Goal: Task Accomplishment & Management: Manage account settings

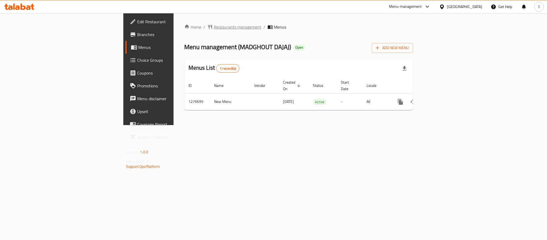
click at [214, 28] on span "Restaurants management" at bounding box center [238, 27] width 48 height 6
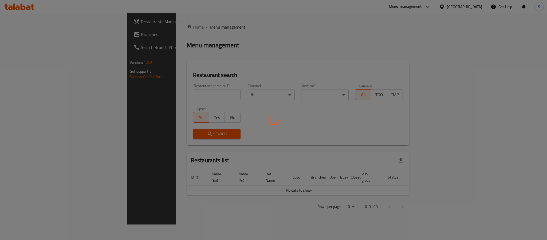
click at [56, 35] on div at bounding box center [273, 120] width 547 height 240
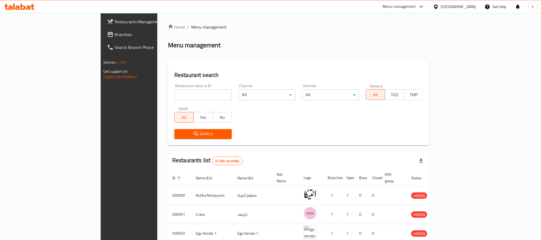
click at [115, 35] on span "Branches" at bounding box center [151, 34] width 72 height 6
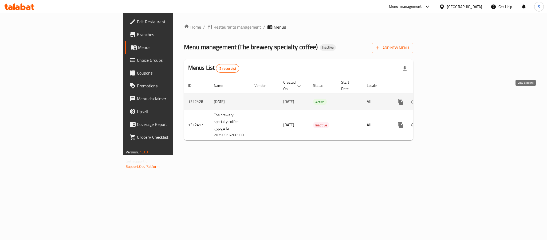
click at [446, 99] on link "enhanced table" at bounding box center [439, 101] width 13 height 13
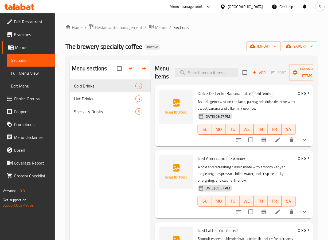
click at [276, 143] on li at bounding box center [277, 140] width 15 height 10
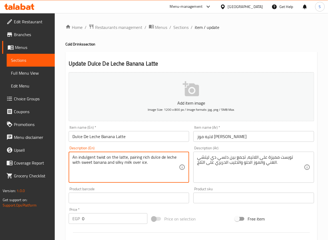
click at [88, 157] on textarea "An indulgent twist on the latte, pairing rich dulce de leche with sweet banana …" at bounding box center [125, 166] width 107 height 25
type textarea "A twist on the latte, pairing rich dulce de leche with sweet banana and silky m…"
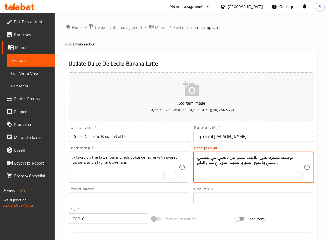
click at [285, 156] on textarea "تويست مميزة على اللاتيه، تجمع بين دلسي دي ليتشي الغني والموز الحلو والحليب الحر…" at bounding box center [250, 166] width 107 height 25
click at [221, 136] on input "لاتيه موز دولسي دي ليتشي" at bounding box center [253, 136] width 121 height 11
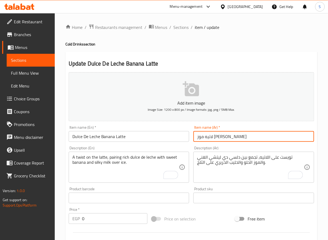
click at [221, 136] on input "لاتيه موز دولسي دي ليتشي" at bounding box center [253, 136] width 121 height 11
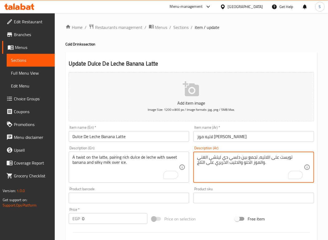
click at [246, 158] on textarea "تويست على اللاتيه، تجمع بين دلسي دي ليتشي الغني والموز الحلو والحليب الحريري عل…" at bounding box center [250, 166] width 107 height 25
paste textarea "To enrich screen reader interactions, please activate Accessibility in Grammarl…"
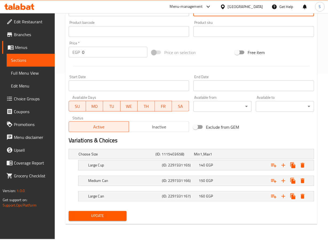
type textarea "تويست على اللاتيه، تجمع بين دولسي دي ليتشي الغني والموز الحلو والحليب الحريري ع…"
click at [88, 217] on span "Update" at bounding box center [98, 215] width 50 height 7
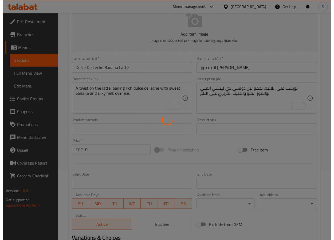
scroll to position [0, 0]
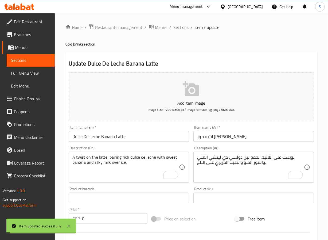
click at [180, 29] on span "Sections" at bounding box center [181, 27] width 15 height 6
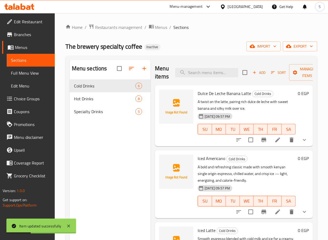
click at [275, 138] on icon at bounding box center [277, 139] width 5 height 5
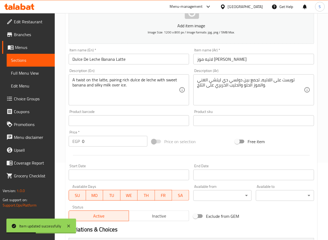
scroll to position [166, 0]
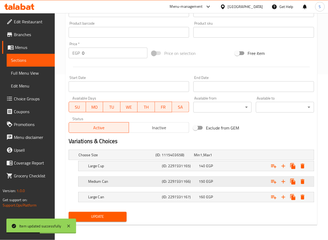
click at [172, 179] on h5 "(ID: 2297331166)" at bounding box center [179, 181] width 35 height 5
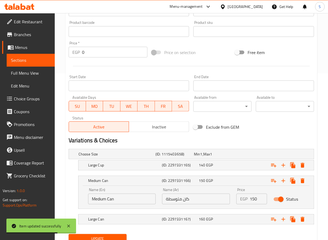
click at [176, 200] on input "كان متوسطة" at bounding box center [196, 198] width 68 height 11
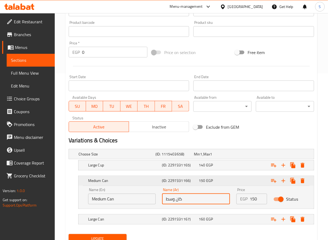
type input "كان وسط"
click at [234, 180] on div "150 EGP" at bounding box center [216, 180] width 37 height 7
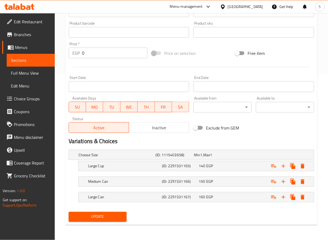
click at [116, 218] on span "Update" at bounding box center [98, 216] width 50 height 7
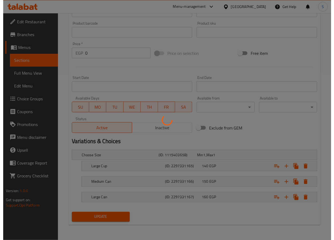
scroll to position [0, 0]
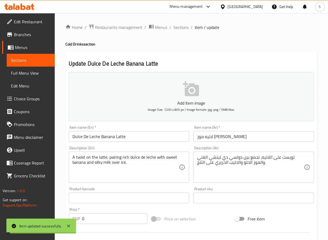
drag, startPoint x: 182, startPoint y: 29, endPoint x: 177, endPoint y: 3, distance: 26.1
click at [182, 29] on span "Sections" at bounding box center [181, 27] width 15 height 6
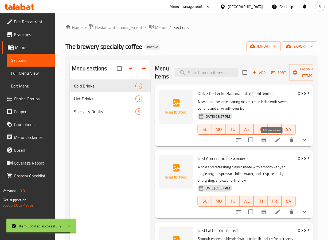
click at [275, 142] on icon at bounding box center [278, 140] width 6 height 6
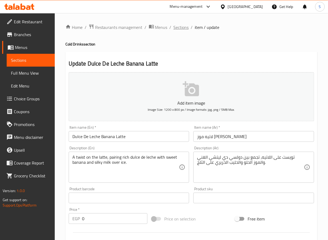
click at [182, 26] on span "Sections" at bounding box center [181, 27] width 15 height 6
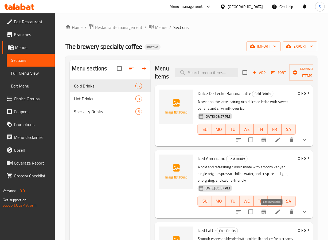
click at [275, 211] on icon at bounding box center [277, 211] width 5 height 5
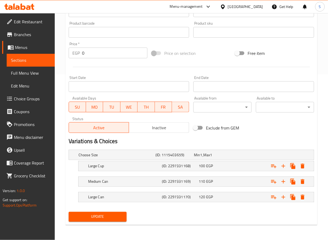
scroll to position [166, 0]
click at [157, 179] on h5 "Medium Can" at bounding box center [124, 181] width 72 height 5
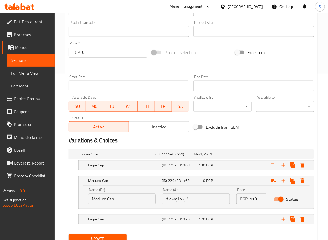
click at [172, 201] on input "كان متوسطة" at bounding box center [196, 198] width 68 height 11
type input "كان وسط"
click at [111, 200] on input "Medium Can" at bounding box center [122, 198] width 68 height 11
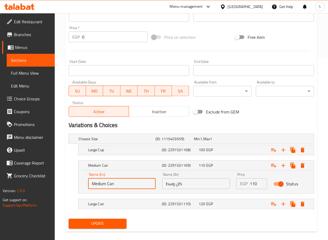
scroll to position [189, 0]
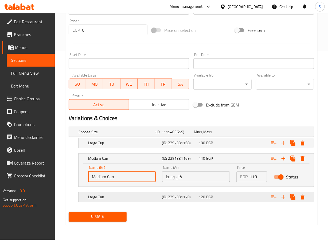
click at [147, 197] on h5 "Large Can" at bounding box center [124, 196] width 72 height 5
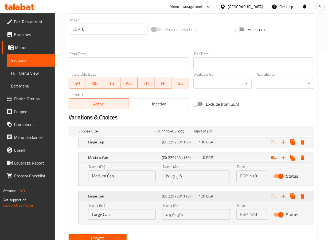
click at [147, 196] on h5 "Large Can" at bounding box center [124, 195] width 72 height 5
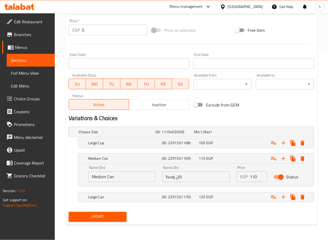
scroll to position [0, 0]
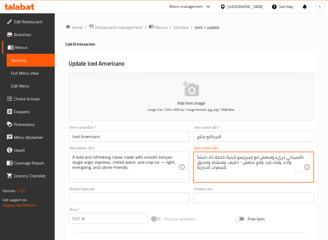
click at [282, 158] on textarea "كلاسيكي جريء ومنعش مع إسبريسو كينية ناعمة ذات منشأ واحد، وماء بارد، وثلج منعش -…" at bounding box center [250, 166] width 107 height 25
click at [258, 157] on textarea "كلاسيكي قوي ومنعش مع إسبريسو كينية ناعمة ذات منشأ واحد، وماء بارد، وثلج منعش - …" at bounding box center [250, 166] width 107 height 25
click at [254, 163] on textarea "كلاسيكي قوي ومنعش مصنوع مع إسبريسو كينية ناعمة ذات منشأ واحد، وماء بارد، وثلج م…" at bounding box center [250, 166] width 107 height 25
click at [233, 161] on textarea "كلاسيكي قوي ومنعش مصنوع مع إسبريسو كينية ناعمة ذات منشأ واحد، وماء مبرد، وثلج م…" at bounding box center [250, 166] width 107 height 25
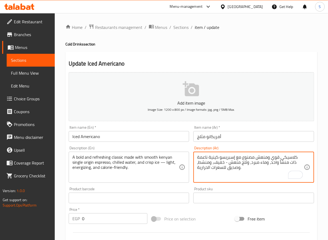
click at [233, 161] on textarea "كلاسيكي قوي ومنعش مصنوع مع إسبريسو كينية ناعمة ذات منشأ واحد، وماء مبرد، وثلج م…" at bounding box center [250, 166] width 107 height 25
click at [233, 168] on textarea "كلاسيكي قوي ومنعش مصنوع مع إسبريسو كينية ناعمة ذات منشأ واحد، وماء مبرد، وثلج ك…" at bounding box center [250, 166] width 107 height 25
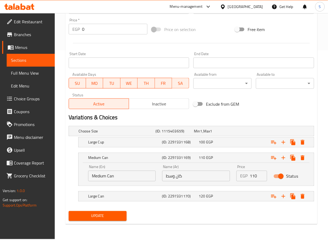
type textarea "كلاسيكي قوي ومنعش مصنوع مع إسبريسو كينية ناعمة ذات منشأ واحد، وماء مبرد، وثلج ك…"
click at [109, 215] on span "Update" at bounding box center [98, 215] width 50 height 7
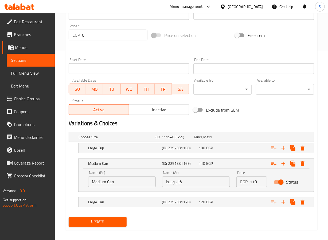
scroll to position [0, 0]
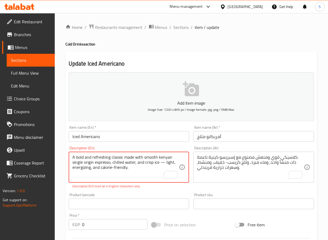
click at [165, 160] on textarea "A bold and refreshing classic made with smooth kenyan single origin espresso, c…" at bounding box center [125, 166] width 107 height 25
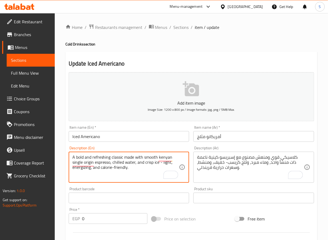
type textarea "A bold and refreshing classic made with smooth kenyan single origin espresso, c…"
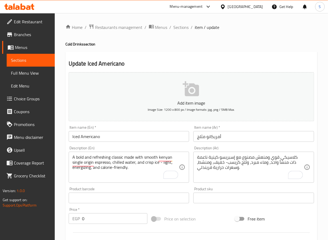
click at [190, 208] on div "Add item image Image Size: 1200 x 800 px / Image formats: jpg, png / 5MB Max. I…" at bounding box center [192, 185] width 250 height 230
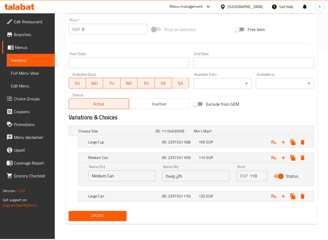
click at [78, 228] on div "Home / Restaurants management / Menus / Sections / item / update Cold Drinks se…" at bounding box center [191, 32] width 252 height 394
click at [79, 220] on button "Update" at bounding box center [98, 216] width 58 height 10
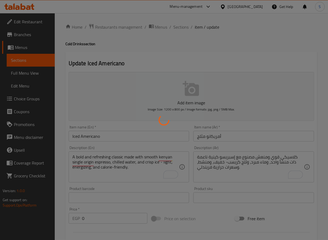
scroll to position [0, 0]
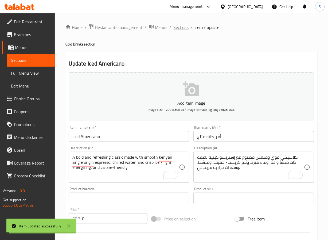
click at [183, 27] on span "Sections" at bounding box center [181, 27] width 15 height 6
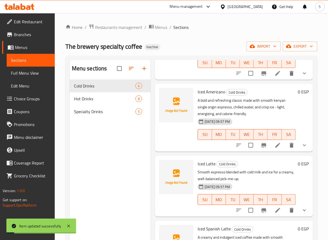
scroll to position [91, 0]
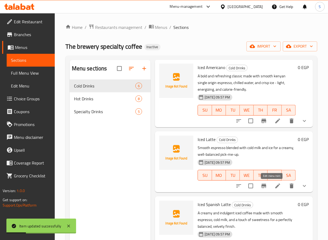
click at [275, 184] on icon at bounding box center [278, 185] width 6 height 6
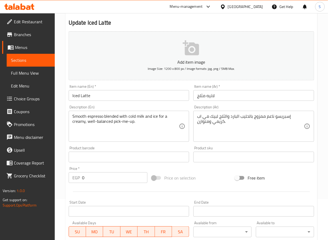
scroll to position [41, 0]
drag, startPoint x: 203, startPoint y: 121, endPoint x: 205, endPoint y: 137, distance: 16.2
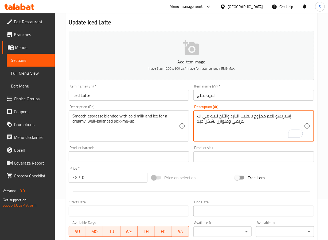
scroll to position [166, 0]
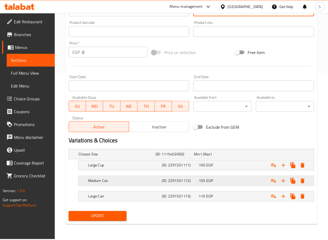
type textarea "إسبريسو ناعم ممزوج بالحليب البارد والثلج لبيك مي اب كريمي ومتوازن بشكل جيد."
click at [144, 179] on h5 "Medium Can" at bounding box center [124, 180] width 72 height 5
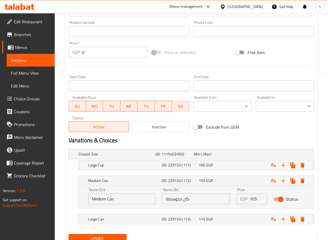
click at [174, 199] on input "كان متوسطة" at bounding box center [196, 198] width 68 height 11
type input "كان وسط"
click at [123, 234] on button "Update" at bounding box center [98, 239] width 58 height 10
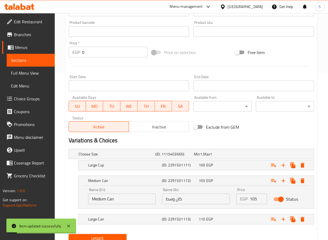
scroll to position [0, 0]
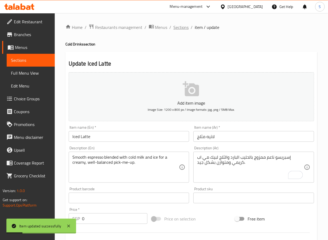
click at [181, 26] on span "Sections" at bounding box center [181, 27] width 15 height 6
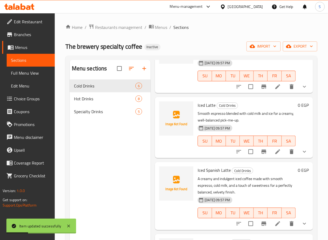
scroll to position [149, 0]
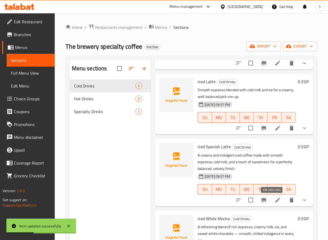
click at [275, 199] on icon at bounding box center [278, 200] width 6 height 6
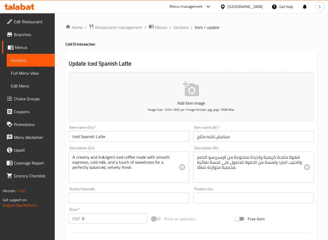
click at [225, 135] on input "سبانيش لاتيه مثلج" at bounding box center [253, 136] width 121 height 11
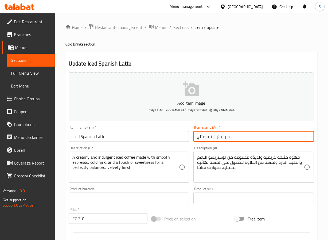
click at [225, 135] on input "سبانيش لاتيه مثلج" at bounding box center [253, 136] width 121 height 11
type input "لاتيه اسباني مثلج"
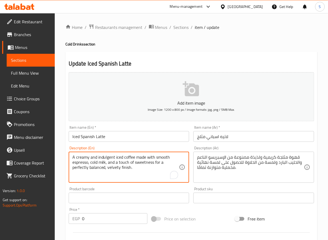
click at [107, 156] on textarea "A creamy and indulgent iced coffee made with smooth espresso, cold milk, and a …" at bounding box center [125, 166] width 107 height 25
type textarea "A creamy iced coffee made with smooth espresso, cold milk, and a touch of sweet…"
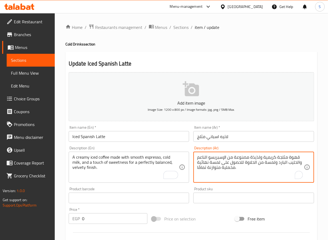
click at [257, 157] on textarea "قهوة مثلجة كريمية ولذيذة مصنوعة من الإسبريسو الناعم والحليب البارد ولمسة من الح…" at bounding box center [250, 166] width 107 height 25
click at [257, 163] on textarea "قهوة مثلجة كريمية مصنوعة من الإسبريسو الناعم والحليب البارد ولمسة من الحلاوة لل…" at bounding box center [250, 166] width 107 height 25
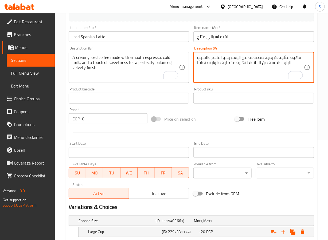
scroll to position [166, 0]
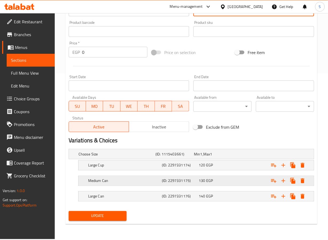
type textarea "قهوة مثلجة كريمية مصنوعة من الإسبريسو الناعم والحليب البارد ولمسة من الحلاوة لن…"
click at [107, 181] on h5 "Medium Can" at bounding box center [124, 180] width 72 height 5
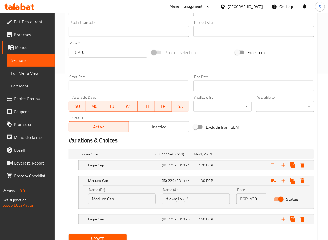
click at [176, 198] on input "كان متوسطة" at bounding box center [196, 198] width 68 height 11
type input "كان وسط"
click at [114, 236] on button "Update" at bounding box center [98, 239] width 58 height 10
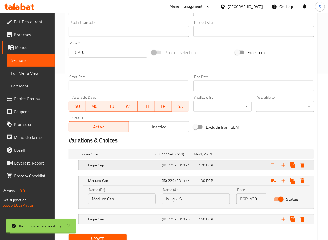
click at [135, 165] on h5 "Large Cup" at bounding box center [124, 164] width 72 height 5
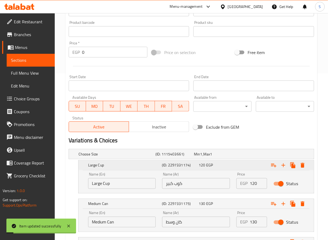
click at [135, 165] on h5 "Large Cup" at bounding box center [124, 164] width 72 height 5
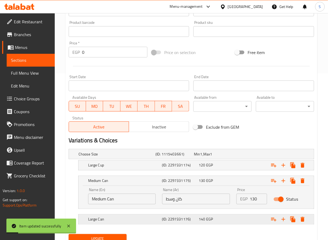
click at [140, 222] on h5 "Large Can" at bounding box center [124, 218] width 72 height 5
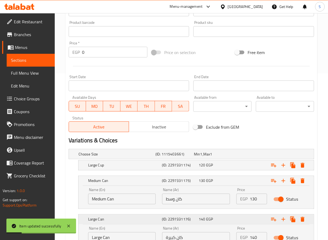
click at [140, 222] on h5 "Large Can" at bounding box center [124, 218] width 72 height 5
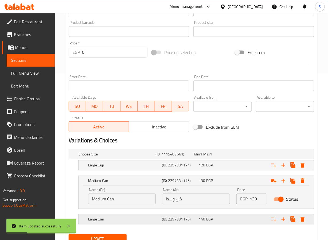
click at [140, 222] on h5 "Large Can" at bounding box center [124, 218] width 72 height 5
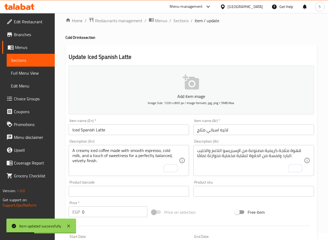
scroll to position [0, 0]
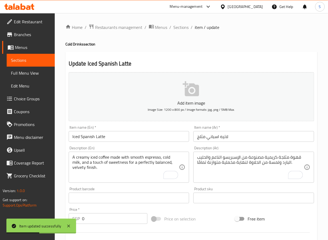
drag, startPoint x: 176, startPoint y: 29, endPoint x: 185, endPoint y: 54, distance: 26.1
click at [176, 29] on span "Sections" at bounding box center [181, 27] width 15 height 6
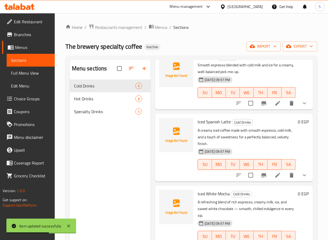
scroll to position [204, 0]
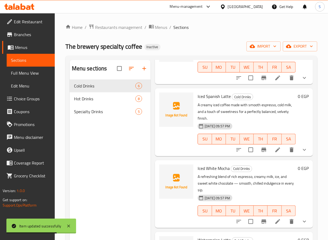
click at [273, 222] on div at bounding box center [271, 221] width 79 height 13
click at [273, 219] on li at bounding box center [277, 221] width 15 height 10
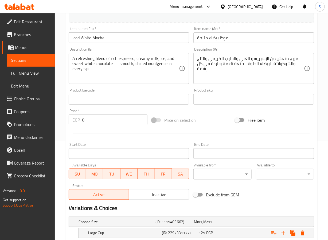
scroll to position [166, 0]
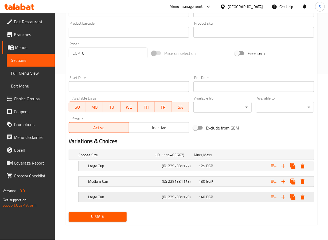
click at [144, 195] on h5 "Large Can" at bounding box center [124, 196] width 72 height 5
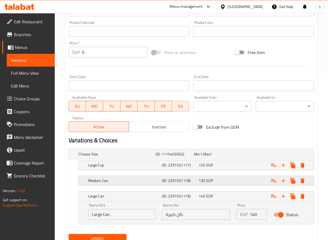
click at [144, 184] on div "Medium Can" at bounding box center [124, 180] width 74 height 7
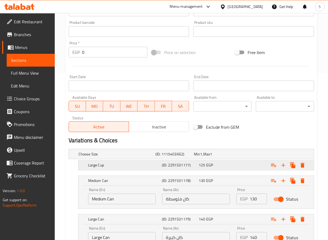
click at [144, 165] on h5 "Large Cup" at bounding box center [124, 164] width 72 height 5
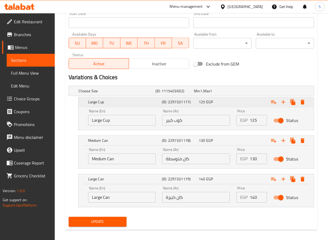
scroll to position [235, 0]
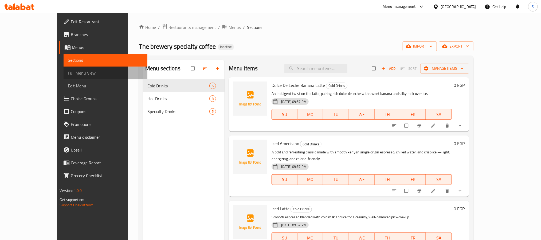
click at [68, 74] on span "Full Menu View" at bounding box center [105, 73] width 75 height 6
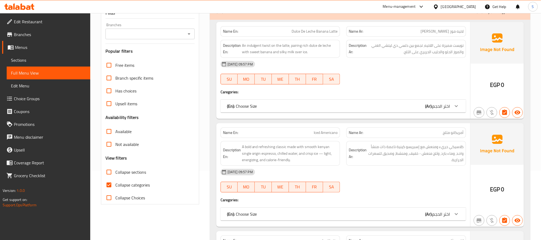
scroll to position [75, 0]
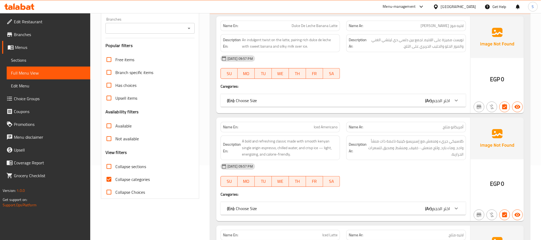
click at [107, 181] on input "Collapse categories" at bounding box center [109, 179] width 13 height 13
checkbox input "false"
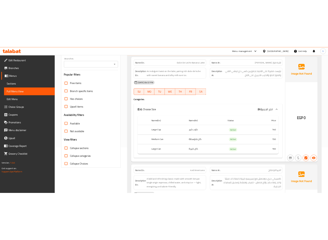
scroll to position [0, 0]
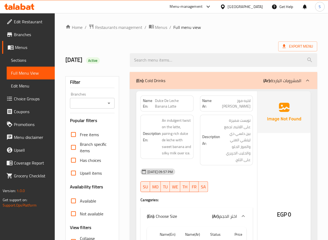
click at [111, 51] on div "17/9/2025 Active" at bounding box center [94, 60] width 65 height 24
drag, startPoint x: 155, startPoint y: 100, endPoint x: 182, endPoint y: 101, distance: 27.0
click at [182, 101] on span "Dulce De Leche Banana Latte" at bounding box center [173, 103] width 36 height 11
copy span "Dulce De Leche"
click at [116, 43] on div "Export Menu" at bounding box center [191, 46] width 252 height 10
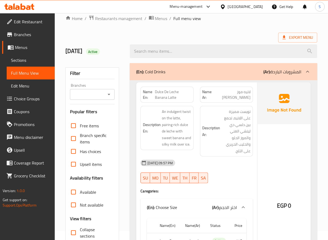
scroll to position [11, 0]
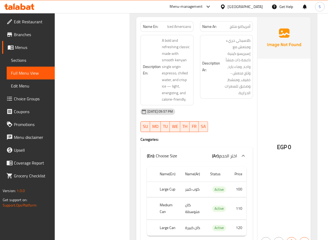
scroll to position [296, 0]
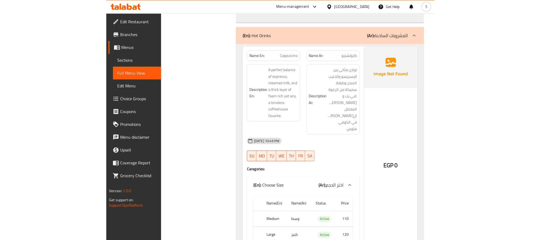
scroll to position [1451, 0]
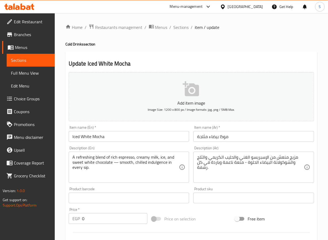
type input "كان وسط"
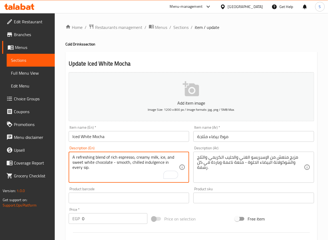
click at [155, 161] on textarea "A refreshing blend of rich espresso, creamy milk, ice, and sweet white chocolat…" at bounding box center [125, 166] width 107 height 25
type textarea "A refreshing blend of rich espresso, creamy milk, ice, and sweet white chocolat…"
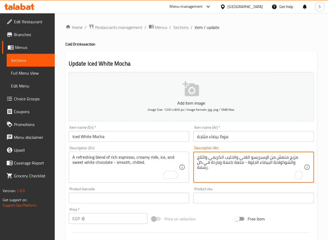
click at [239, 165] on textarea "مزيج منعش من الإسبريسو الغني والحليب الكريمي والثلج والشوكولاتة البيضاء الحلوة …" at bounding box center [250, 166] width 107 height 25
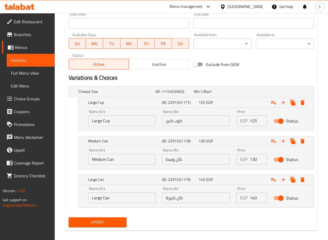
scroll to position [235, 0]
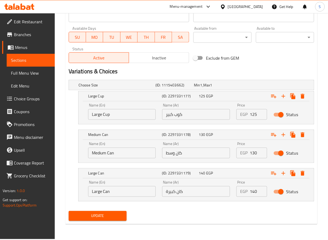
type textarea "مزيج منعش من الإسبريسو الغني والحليب الكريمي والثلج والشوكولاتة البيضاء الحلوة …"
click at [108, 217] on span "Update" at bounding box center [98, 215] width 50 height 7
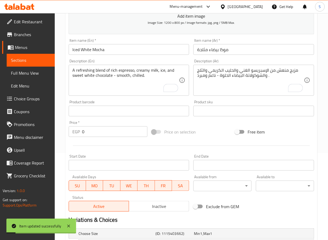
scroll to position [0, 0]
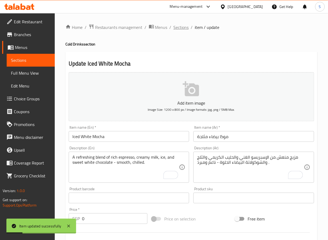
click at [180, 28] on span "Sections" at bounding box center [181, 27] width 15 height 6
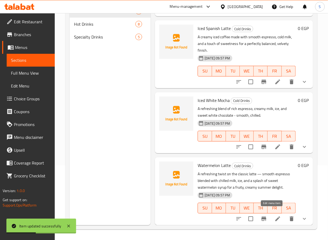
scroll to position [75, 0]
click at [275, 216] on icon at bounding box center [277, 218] width 5 height 5
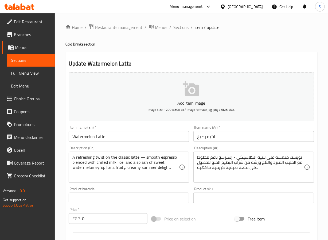
scroll to position [166, 0]
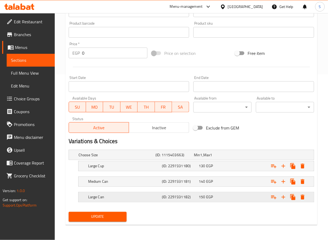
click at [149, 197] on h5 "Large Can" at bounding box center [124, 196] width 72 height 5
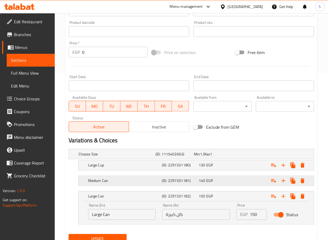
click at [137, 184] on div "Medium Can" at bounding box center [124, 180] width 74 height 7
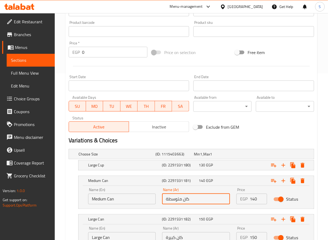
click at [169, 196] on input "كان متوسطة" at bounding box center [196, 198] width 68 height 11
type input "كان وسط"
click at [140, 166] on h5 "Large Cup" at bounding box center [124, 164] width 72 height 5
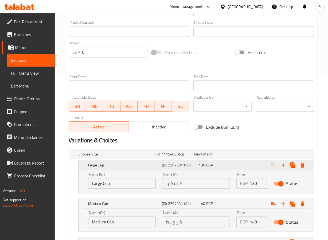
click at [139, 165] on h5 "Large Cup" at bounding box center [124, 164] width 72 height 5
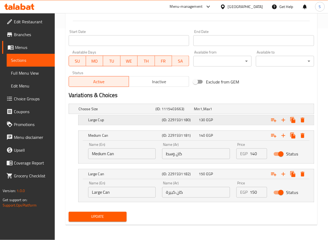
scroll to position [212, 0]
click at [104, 218] on span "Update" at bounding box center [98, 216] width 50 height 7
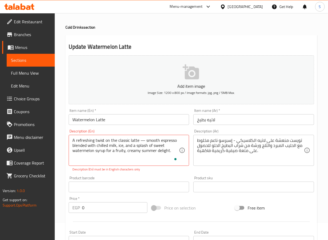
scroll to position [0, 0]
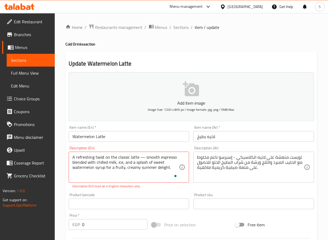
drag, startPoint x: 144, startPoint y: 156, endPoint x: 144, endPoint y: 159, distance: 2.9
click at [144, 156] on textarea "A refreshing twist on the classic latte — smooth espresso blended with chilled …" at bounding box center [125, 166] width 107 height 25
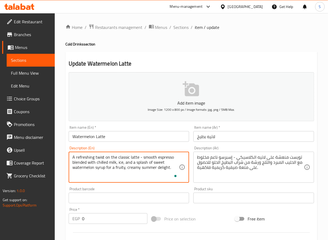
click at [141, 175] on textarea "A refreshing twist on the classic latte - smooth espresso blended with chilled …" at bounding box center [125, 166] width 107 height 25
type textarea "A refreshing twist on the classic latte - smooth espresso blended with chilled …"
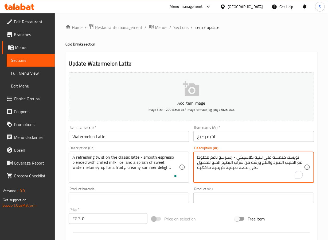
click at [225, 157] on textarea "تويست منعشة على لاتيه كلاسيكي - إسبرسو ناعم مخلوط مع الحليب المبرد والثلج ورشة …" at bounding box center [250, 166] width 107 height 25
click at [201, 156] on textarea "تويست منعشة على لاتيه كلاسيكي - إسبريسو ناعم مخلوط مع الحليب المبرد والثلج ورشة…" at bounding box center [250, 166] width 107 height 25
click at [209, 161] on textarea "تويست منعشة على لاتيه كلاسيكي - إسبريسو ناعم ممزوج مع الحليب المبرد والثلج ورشة…" at bounding box center [250, 166] width 107 height 25
click at [207, 167] on textarea "تويست منعشة على لاتيه كلاسيكي - إسبريسو ناعم ممزوج مع الحليب المبرد والثلج ورشة…" at bounding box center [250, 166] width 107 height 25
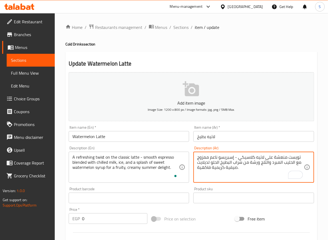
click at [207, 167] on textarea "تويست منعشة على لاتيه كلاسيكي - إسبريسو ناعم ممزوج مع الحليب المبرد والثلج ورشة…" at bounding box center [250, 166] width 107 height 25
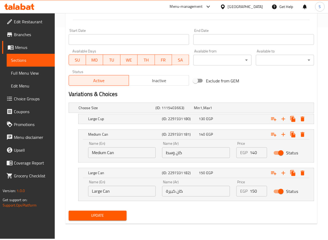
type textarea "تويست منعشة على لاتيه كلاسيكي - إسبريسو ناعم ممزوج مع الحليب المبرد والثلج ورشة…"
click at [118, 219] on span "Update" at bounding box center [98, 215] width 50 height 7
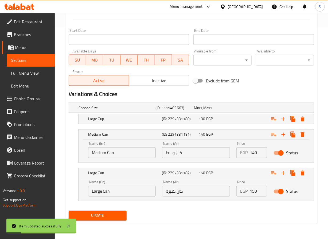
scroll to position [0, 0]
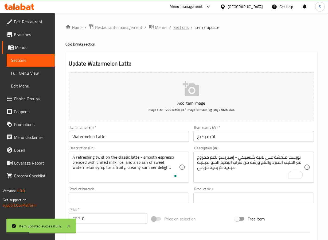
click at [183, 24] on span "Sections" at bounding box center [181, 27] width 15 height 6
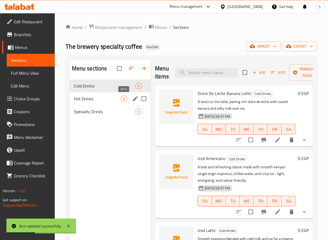
click at [121, 98] on span "8" at bounding box center [124, 98] width 6 height 5
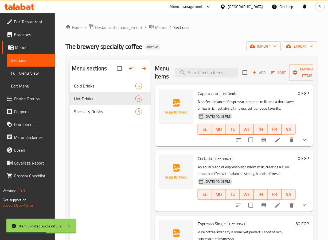
click at [270, 144] on li at bounding box center [277, 140] width 15 height 10
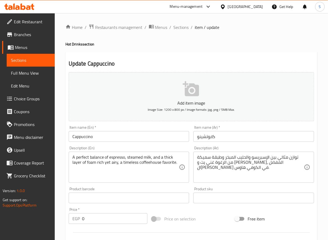
click at [208, 137] on input "كابوتشينو" at bounding box center [253, 136] width 121 height 11
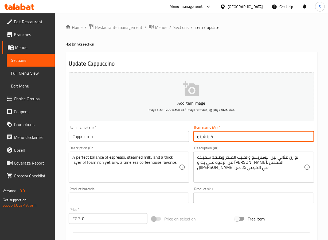
type input "كابتشينو"
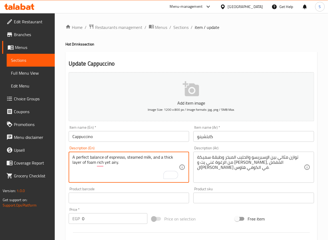
type textarea "A perfect balance of espresso, steamed milk, and a thick layer of foam rich yet…"
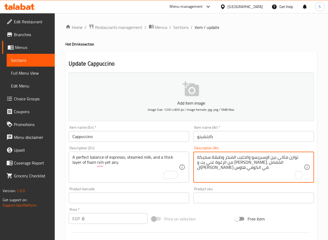
click at [272, 165] on textarea "توازن مثالي بين الإسبريسو والحليب المبخر وطبقة سميكة من الرغوة غني يت و إيري، ا…" at bounding box center [250, 166] width 107 height 25
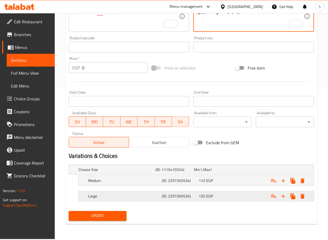
type textarea "توازن مثالي بين الإسبريسو والحليب المبخر وطبقة سميكة من الرغوة غني لكنه إيري."
click at [127, 200] on div "Large" at bounding box center [124, 195] width 74 height 7
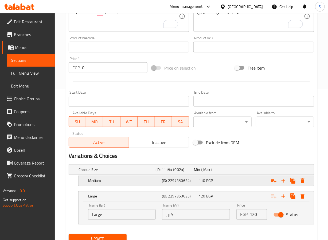
click at [127, 182] on h5 "Medium" at bounding box center [124, 180] width 72 height 5
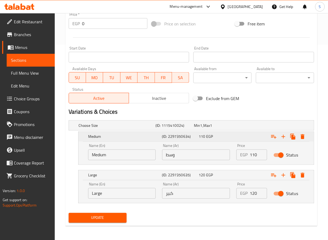
scroll to position [196, 0]
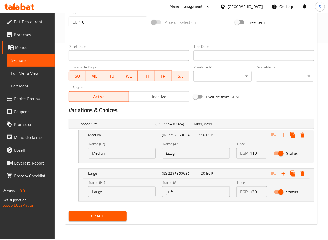
click at [115, 213] on button "Update" at bounding box center [98, 216] width 58 height 10
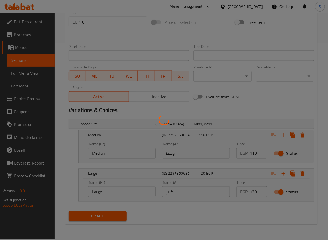
scroll to position [0, 0]
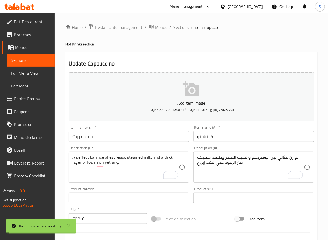
click at [178, 26] on span "Sections" at bounding box center [181, 27] width 15 height 6
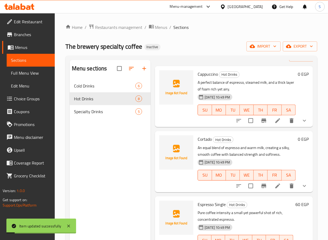
scroll to position [64, 0]
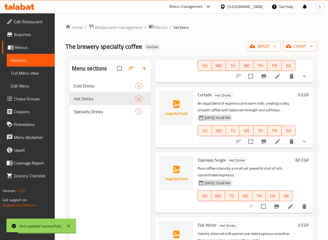
click at [275, 142] on icon at bounding box center [278, 141] width 6 height 6
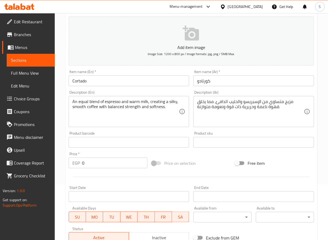
scroll to position [151, 0]
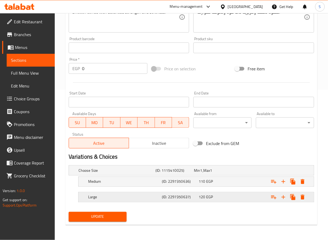
click at [135, 200] on div "Large" at bounding box center [124, 196] width 74 height 7
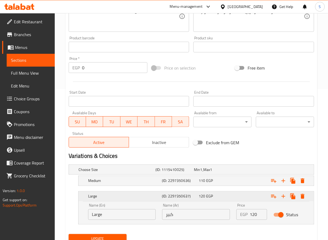
click at [135, 198] on h5 "Large" at bounding box center [124, 195] width 72 height 5
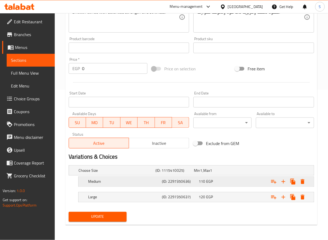
click at [136, 183] on h5 "Medium" at bounding box center [124, 181] width 72 height 5
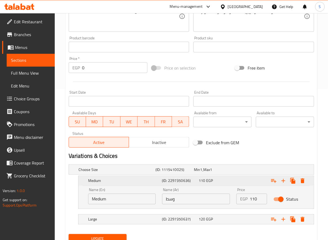
click at [137, 183] on h5 "Medium" at bounding box center [124, 180] width 72 height 5
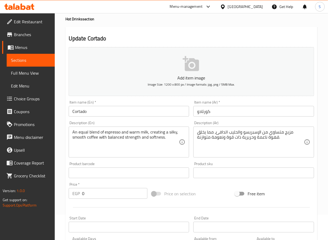
scroll to position [0, 0]
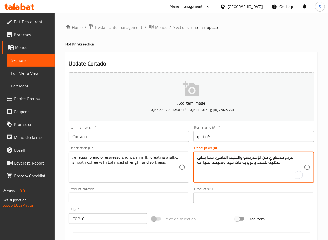
click at [216, 164] on textarea "مزيج متساوي من الإسبريسو والحليب الدافئ، مما يخلق قهوة ناعمة وحريرية ذات قوة ون…" at bounding box center [250, 166] width 107 height 25
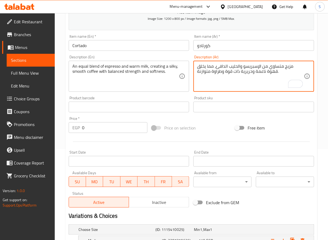
scroll to position [151, 0]
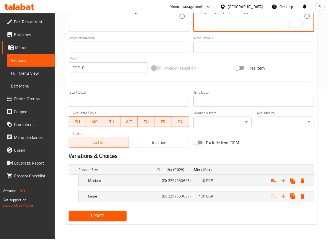
type textarea "مزيج متساوي من الإسبريسو والحليب الدافئ، مما يخلق قهوة ناعمة وحريرية ذات قوة وط…"
click at [112, 215] on span "Update" at bounding box center [98, 215] width 50 height 7
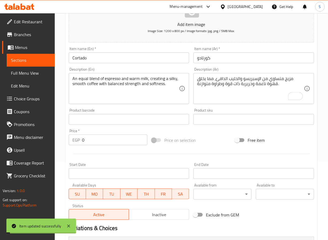
scroll to position [0, 0]
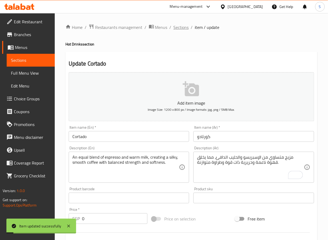
click at [181, 27] on span "Sections" at bounding box center [181, 27] width 15 height 6
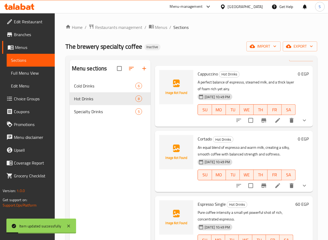
scroll to position [54, 0]
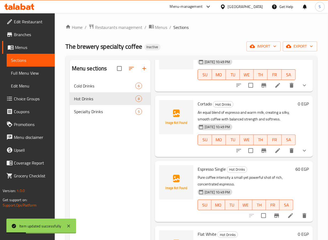
click at [287, 213] on icon at bounding box center [290, 215] width 6 height 6
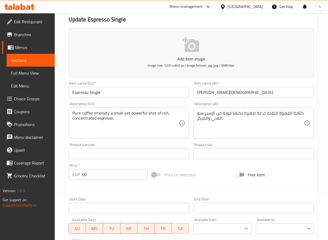
scroll to position [44, 0]
drag, startPoint x: 200, startPoint y: 94, endPoint x: 200, endPoint y: 101, distance: 7.2
click at [200, 94] on input "إسبريسو سنجيل" at bounding box center [253, 92] width 121 height 11
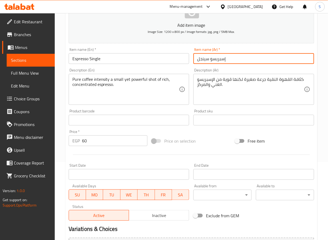
scroll to position [137, 0]
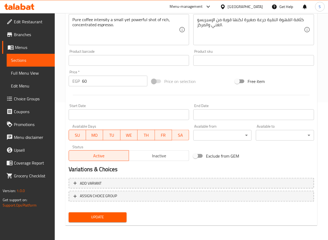
type input "إسبريسو سينجل"
click at [102, 214] on span "Update" at bounding box center [98, 217] width 50 height 7
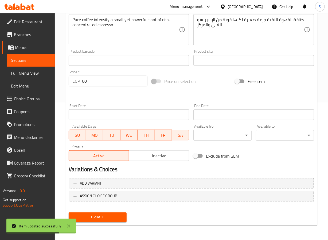
click at [102, 214] on span "Update" at bounding box center [98, 217] width 50 height 7
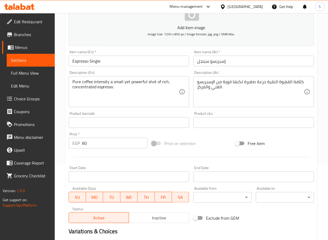
scroll to position [0, 0]
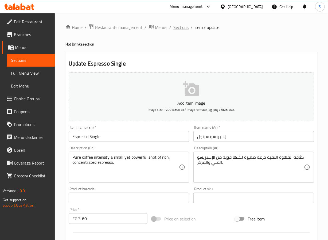
click at [178, 27] on span "Sections" at bounding box center [181, 27] width 15 height 6
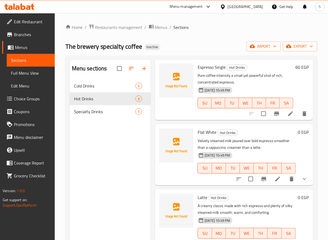
scroll to position [159, 0]
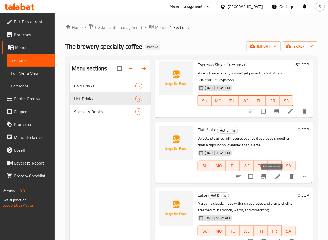
click at [275, 180] on icon at bounding box center [278, 176] width 6 height 6
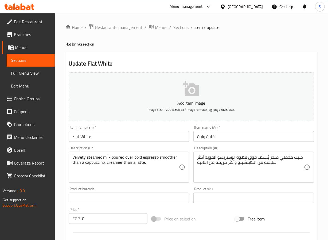
drag, startPoint x: 159, startPoint y: 155, endPoint x: 165, endPoint y: 168, distance: 13.5
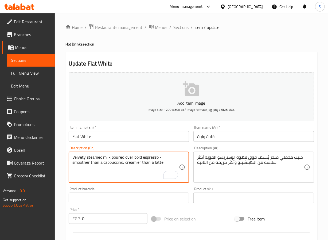
type textarea "Velvety steamed milk poured over bold espresso - smoother than a cappuccino, cr…"
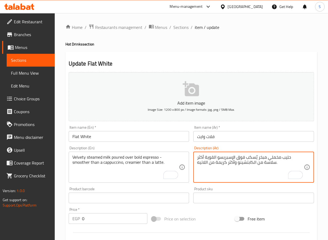
click at [216, 163] on textarea "حليب مخملي مبخر يُسكب فوق الإسبريسو القوية أكثر سلاسة من الكابتشينو وأكثر كريمة…" at bounding box center [250, 166] width 107 height 25
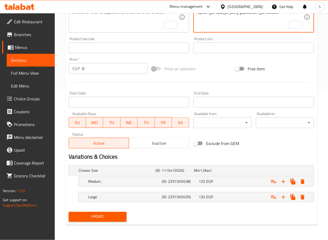
scroll to position [151, 0]
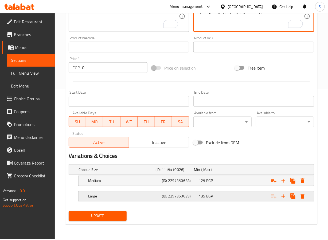
type textarea "حليب مخملي مبخر يُسكب فوق الإسبريسو القوية أكثر سلاسة من الكابتشينو وأكثر كريمي…"
click at [119, 192] on div "Large (ID: 2297350639) 135 EGP" at bounding box center [197, 196] width 221 height 12
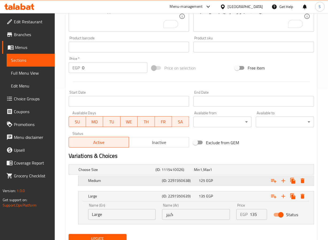
click at [120, 183] on h5 "Medium" at bounding box center [124, 180] width 72 height 5
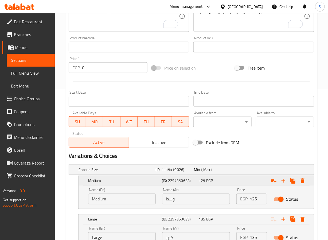
scroll to position [196, 0]
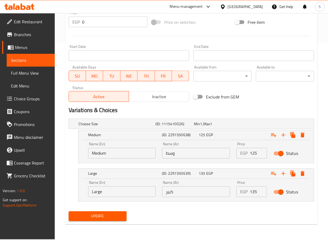
click at [113, 213] on button "Update" at bounding box center [98, 216] width 58 height 10
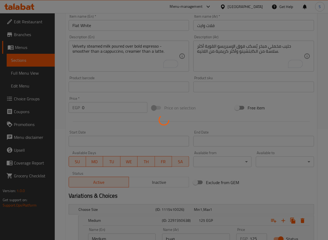
scroll to position [0, 0]
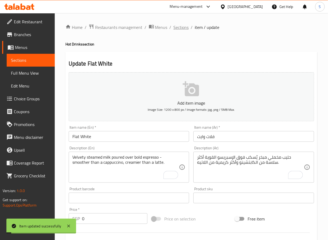
click at [180, 28] on span "Sections" at bounding box center [181, 27] width 15 height 6
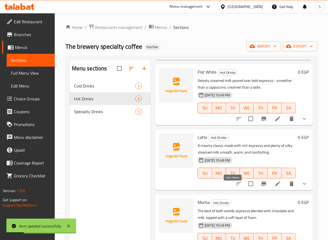
scroll to position [242, 0]
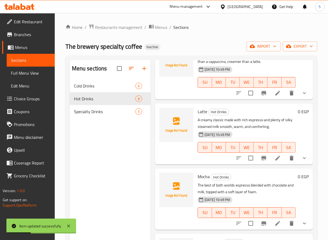
click at [275, 160] on icon at bounding box center [278, 158] width 6 height 6
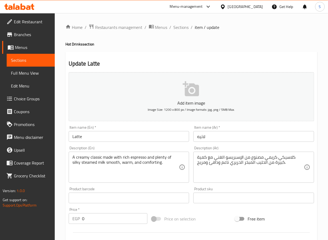
drag, startPoint x: 106, startPoint y: 163, endPoint x: 115, endPoint y: 193, distance: 31.9
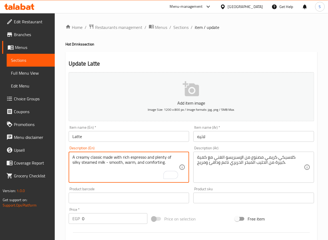
click at [159, 165] on textarea "A creamy classic made with rich espresso and plenty of silky steamed milk - smo…" at bounding box center [125, 166] width 107 height 25
type textarea "A creamy classic made with rich espresso and plenty of silky steamed milk - smo…"
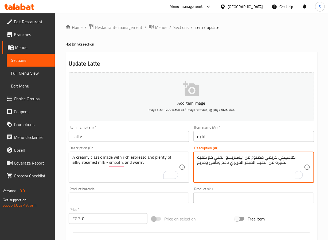
click at [201, 164] on textarea "كلاسيكي كريمي مصنوع من الإسبريسو الغني مع كمية كبيرة من الحليب المبخر الحريري ن…" at bounding box center [250, 166] width 107 height 25
type textarea "كلاسيكي كريمي مصنوع من الإسبريسو الغني مع كمية كبيرة من الحليب المبخر الحريري ن…"
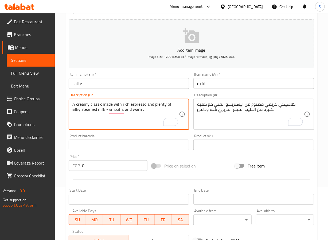
scroll to position [151, 0]
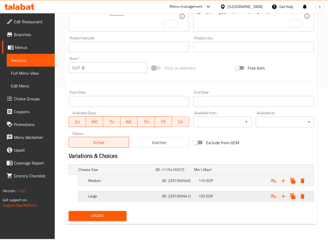
click at [159, 197] on h5 "Large" at bounding box center [124, 195] width 72 height 5
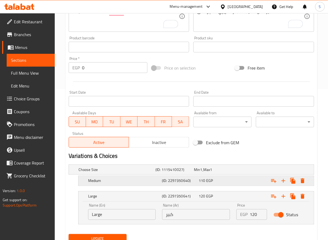
click at [159, 182] on h5 "Medium" at bounding box center [124, 180] width 72 height 5
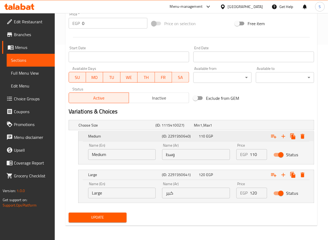
scroll to position [196, 0]
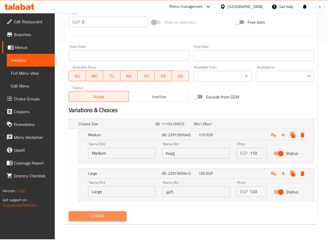
click at [111, 217] on span "Update" at bounding box center [98, 216] width 50 height 7
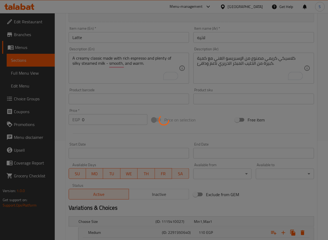
scroll to position [0, 0]
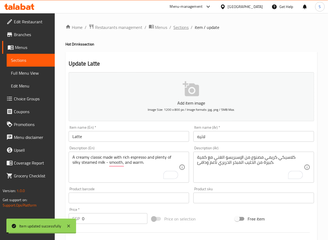
click at [178, 27] on span "Sections" at bounding box center [181, 27] width 15 height 6
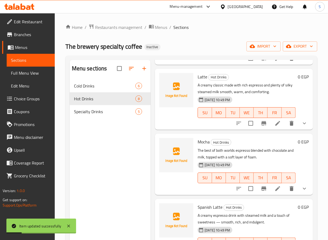
scroll to position [308, 0]
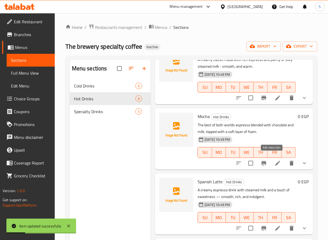
click at [275, 160] on icon at bounding box center [278, 163] width 6 height 6
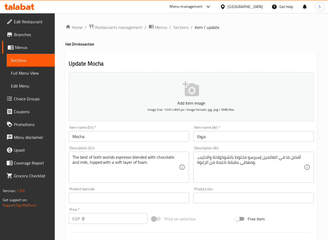
drag, startPoint x: 116, startPoint y: 160, endPoint x: 118, endPoint y: 168, distance: 8.4
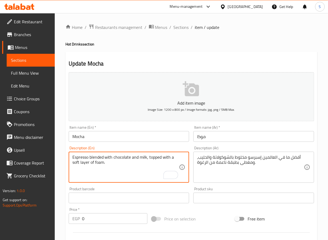
type textarea "Espresso blended with chocolate and milk, topped with a soft layer of foam."
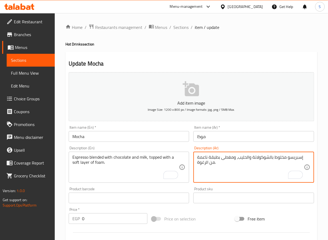
click at [282, 158] on textarea "إسبريسو مخلوط بالشوكولاتة والحليب، ومغطى بطبقة ناعمة من الرغوة." at bounding box center [250, 166] width 107 height 25
click at [201, 160] on textarea "إسبريسو ممزوج بالشوكولاتة والحليب، ومغطى بطبقة ناعمة من الرغوة." at bounding box center [250, 166] width 107 height 25
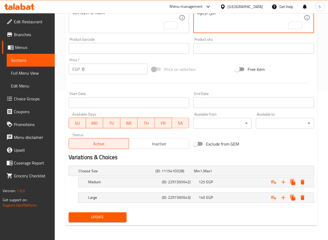
scroll to position [151, 0]
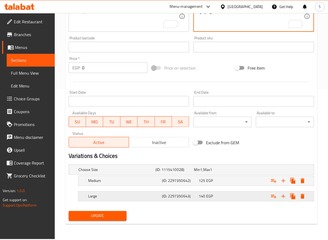
type textarea "إسبريسو ممزوج بالشوكولاتة والحليب، ومغطى بطبقة طرية من الرغوة."
click at [128, 195] on h5 "Large" at bounding box center [124, 195] width 72 height 5
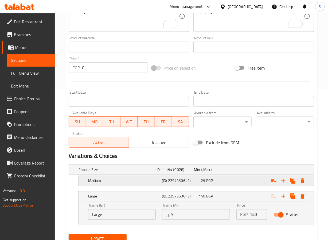
click at [127, 184] on div "Medium" at bounding box center [124, 180] width 74 height 7
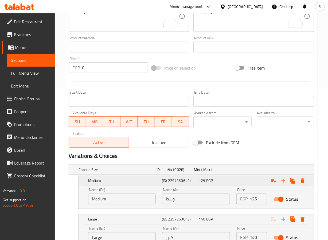
scroll to position [196, 0]
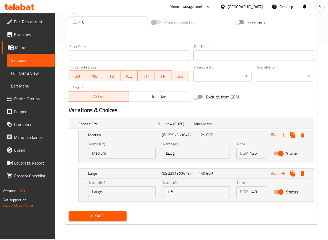
click at [116, 212] on button "Update" at bounding box center [98, 216] width 58 height 10
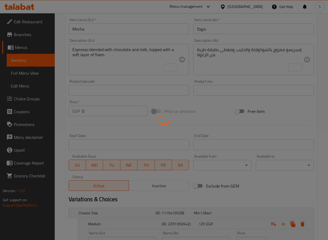
scroll to position [0, 0]
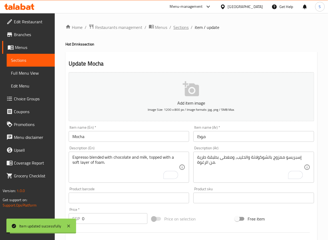
click at [182, 27] on span "Sections" at bounding box center [181, 27] width 15 height 6
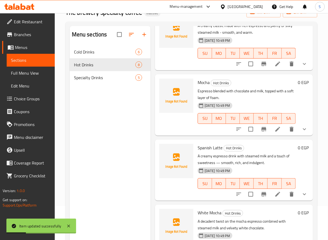
scroll to position [75, 0]
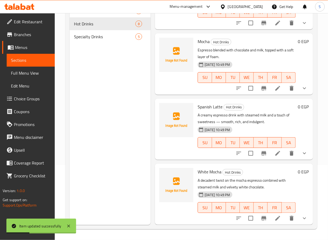
click at [275, 151] on li at bounding box center [277, 153] width 15 height 10
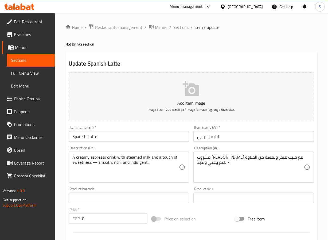
click at [117, 138] on input "Spanish Latte" at bounding box center [129, 136] width 121 height 11
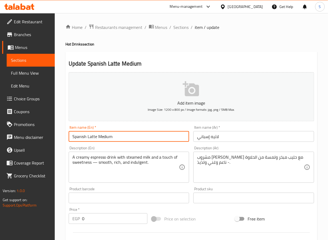
type input "Spanish Latte Medium"
click at [208, 141] on input "لاتيه إسباني" at bounding box center [253, 136] width 121 height 11
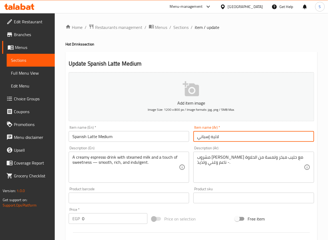
click at [208, 141] on input "لاتيه إسباني" at bounding box center [253, 136] width 121 height 11
type input "لاتيه إسباني وسط"
click at [100, 219] on input "0" at bounding box center [115, 218] width 66 height 11
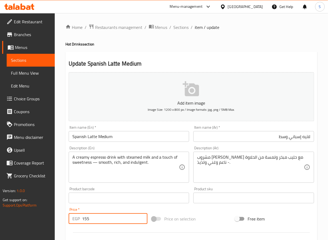
type input "155"
click at [63, 198] on div "Home / Restaurants management / Menus / Sections / item / update Hot Drinks sec…" at bounding box center [191, 201] width 273 height 376
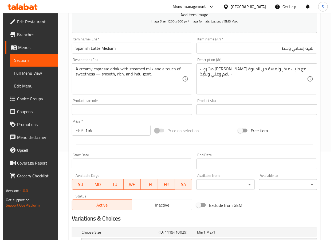
scroll to position [151, 0]
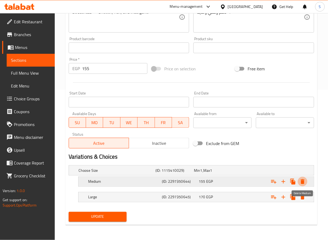
click at [301, 178] on icon "Expand" at bounding box center [302, 181] width 6 height 6
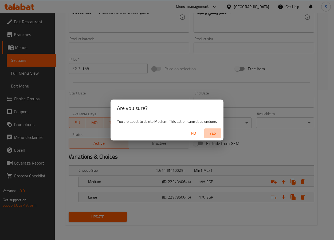
click at [216, 131] on span "Yes" at bounding box center [213, 133] width 13 height 7
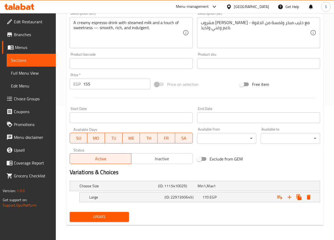
scroll to position [135, 0]
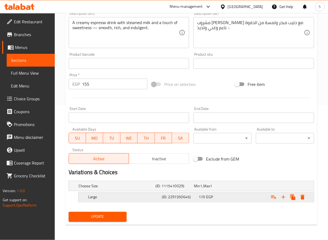
click at [301, 195] on icon "Expand" at bounding box center [302, 197] width 6 height 6
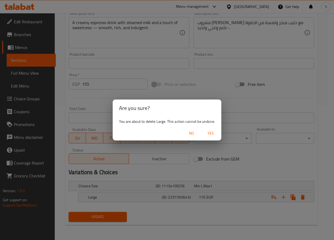
click at [213, 129] on button "Yes" at bounding box center [210, 133] width 17 height 10
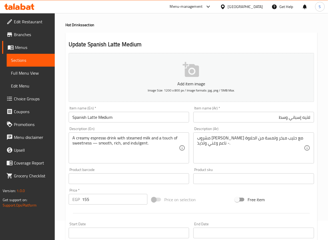
scroll to position [19, 0]
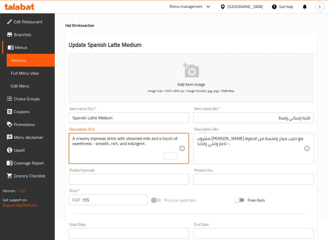
click at [151, 146] on textarea "A creamy espresso drink with steamed milk and a touch of sweetness - smooth, ri…" at bounding box center [125, 148] width 107 height 25
type textarea "A creamy espresso drink with steamed milk and a touch of sweetness - smooth, ri…"
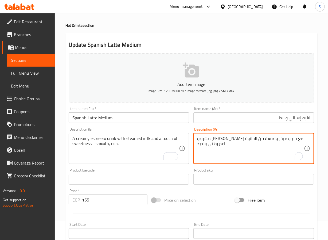
click at [202, 144] on textarea "مشروب [PERSON_NAME] مع حليب مبخر ولمسة من الحلاوة - ناعم وغني ولذيذ." at bounding box center [250, 148] width 107 height 25
type textarea "مشروب [PERSON_NAME] مع حليب مبخر ولمسة من الحلاوة - ناعم وغني."
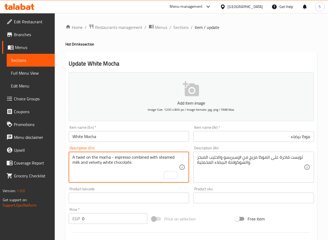
type textarea "A twist on the mocha - espresso combined with steamed milk and velvety white ch…"
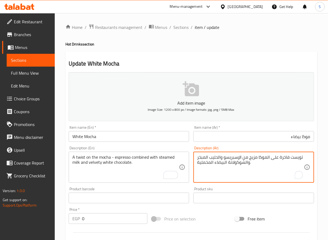
click at [285, 157] on textarea "تويست فاخرة على الموكا مزيج من الإسبريسو والحليب المبخر والشوكولاتة البيضاء الم…" at bounding box center [250, 166] width 107 height 25
click at [258, 159] on textarea "تويست على الموكا مزيج من الإسبريسو والحليب المبخر والشوكولاتة البيضاء المخملية." at bounding box center [250, 166] width 107 height 25
click at [246, 157] on textarea "تويست على الموكا - مزيج من الإسبريسو والحليب المبخر والشوكولاتة البيضاء المخملي…" at bounding box center [250, 166] width 107 height 25
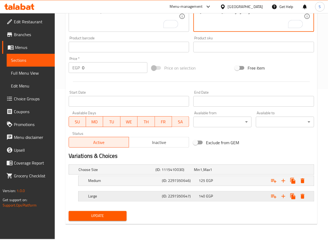
type textarea "تويست على الموكا - مزيج الإسبريسو والحليب المبخر والشوكولاتة البيضاء المخملية."
click at [103, 199] on h5 "Large" at bounding box center [124, 195] width 72 height 5
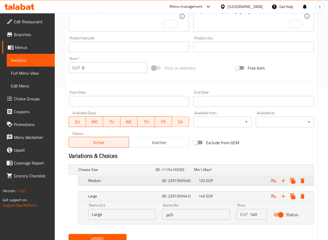
click at [106, 181] on h5 "Medium" at bounding box center [124, 180] width 72 height 5
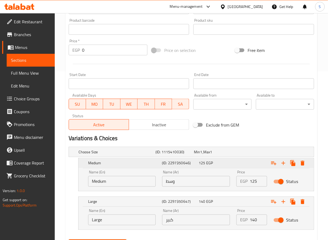
scroll to position [196, 0]
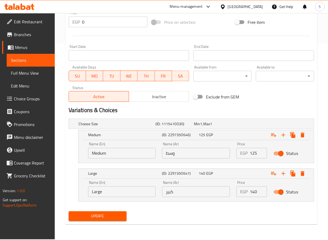
click at [101, 213] on span "Update" at bounding box center [98, 216] width 50 height 7
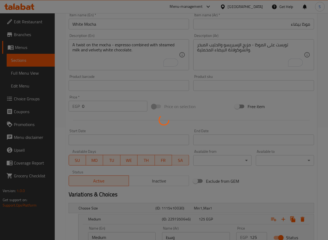
scroll to position [0, 0]
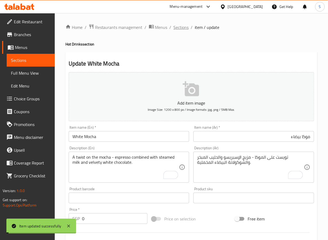
click at [183, 28] on span "Sections" at bounding box center [181, 27] width 15 height 6
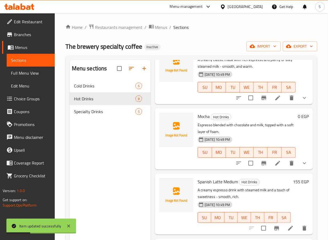
click at [108, 114] on span "Specialty Drinks" at bounding box center [105, 111] width 62 height 6
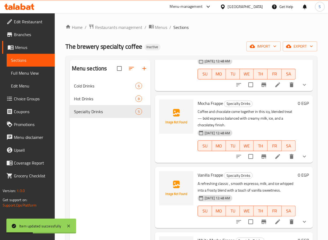
scroll to position [139, 0]
click at [117, 119] on nav "Cold Drinks 6 Hot Drinks 8 Specialty Drinks 5" at bounding box center [110, 98] width 81 height 43
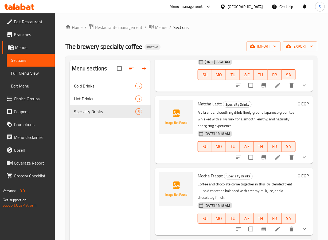
scroll to position [0, 0]
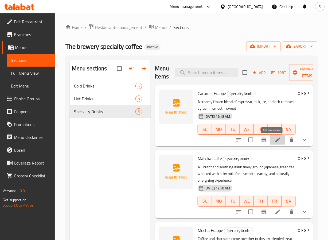
click at [275, 140] on icon at bounding box center [278, 140] width 6 height 6
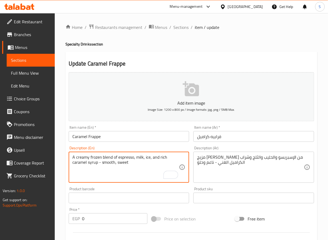
type textarea "A creamy frozen blend of espresso, milk, ice, and rich caramel syrup - smooth, …"
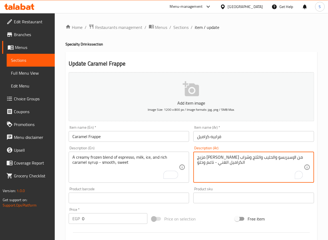
click at [266, 159] on textarea "مزيج كريمي مجمد من الإسبريسو والحليب والثلج وشراب الكراميل الغني - ناعم وحلو" at bounding box center [250, 166] width 107 height 25
paste textarea "جمد"
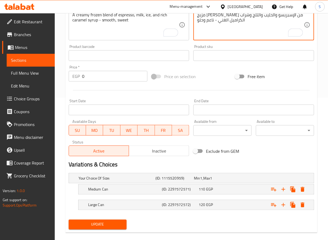
scroll to position [151, 0]
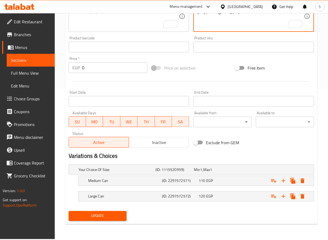
type textarea "مزيج مجمد كريمي من الإسبريسو والحليب والثلج وشراب الكراميل الغني - ناعم وحلو"
click at [125, 204] on nav at bounding box center [192, 204] width 246 height 4
click at [123, 194] on h5 "Large Can" at bounding box center [124, 195] width 72 height 5
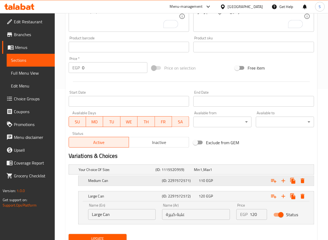
click at [123, 182] on h5 "Medium Can" at bounding box center [124, 180] width 72 height 5
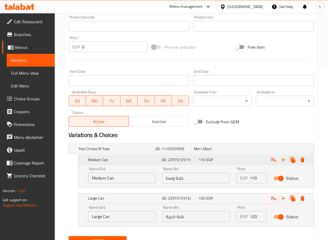
scroll to position [196, 0]
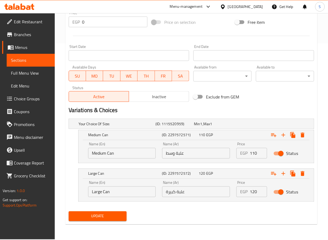
click at [177, 154] on input "علبة وسط" at bounding box center [196, 153] width 68 height 11
click at [179, 155] on input "علبة وسط" at bounding box center [196, 153] width 68 height 11
type input "كان وسط"
click at [181, 192] on input "علبة كبيرة" at bounding box center [196, 191] width 68 height 11
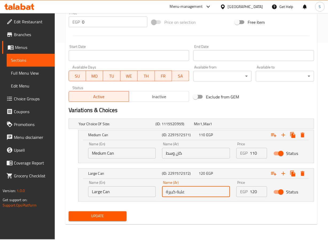
click at [181, 192] on input "علبة كبيرة" at bounding box center [196, 191] width 68 height 11
type input "كان كبيرة"
click at [113, 218] on span "Update" at bounding box center [98, 216] width 50 height 7
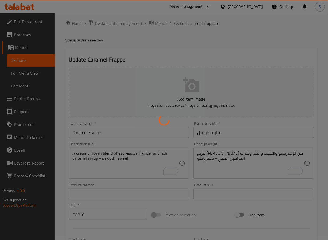
scroll to position [0, 0]
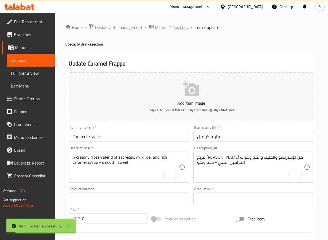
click at [177, 26] on span "Sections" at bounding box center [181, 27] width 15 height 6
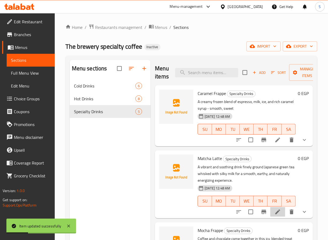
click at [275, 213] on li at bounding box center [277, 212] width 15 height 10
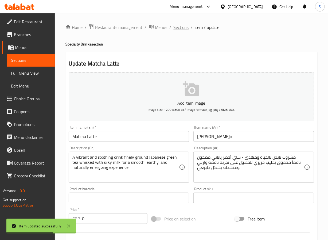
click at [184, 25] on span "Sections" at bounding box center [181, 27] width 15 height 6
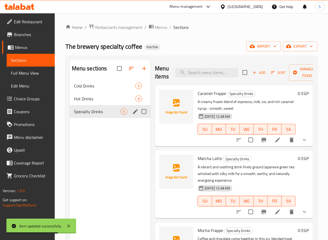
click at [137, 112] on icon "edit" at bounding box center [135, 111] width 6 height 6
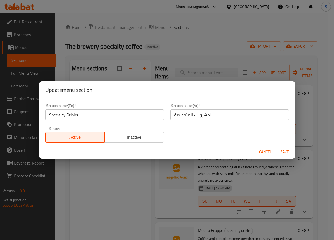
click at [181, 116] on input "المشروبات المتخصصة" at bounding box center [229, 114] width 119 height 11
type input "المشروبات السبيشيالتي"
click at [276, 147] on button "Save" at bounding box center [284, 152] width 17 height 10
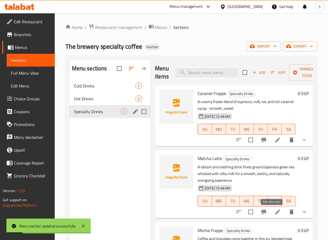
click at [275, 212] on icon at bounding box center [278, 211] width 6 height 6
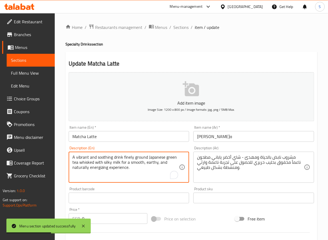
click at [85, 157] on textarea "A vibrant and soothing drink finely ground Japanese green tea whisked with silk…" at bounding box center [125, 166] width 107 height 25
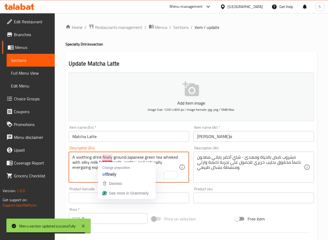
click at [103, 158] on textarea "A soothing drink finely ground Japanese green tea whisked with silky milk for a…" at bounding box center [125, 166] width 107 height 25
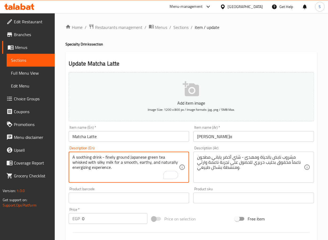
type textarea "A soothing drink - finely ground Japanese green tea whisked with silky milk for…"
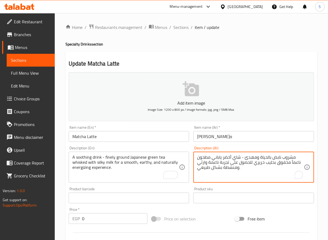
click at [276, 160] on textarea "مشروب نابض بالحياة ومهدئ - شاي أخضر ياباني مطحون ناعماً مخفوق بحليب حريري للحصو…" at bounding box center [250, 166] width 107 height 25
click at [276, 160] on textarea "مشروب بالحياة ومهدئ - شاي أخضر ياباني مطحون ناعماً مخفوق بحليب حريري للحصول على…" at bounding box center [250, 166] width 107 height 25
click at [280, 164] on textarea "مشروب مهدئ - شاي أخضر ياباني مطحون ناعماً مخفوق بحليب حريري للحصول على تجربة نا…" at bounding box center [250, 166] width 107 height 25
click at [245, 165] on textarea "مشروب مهدئ - شاي أخضر ياباني مطحون ناعماً مخفوق بحليب حريري لتجربة ناعمة وارثي …" at bounding box center [250, 166] width 107 height 25
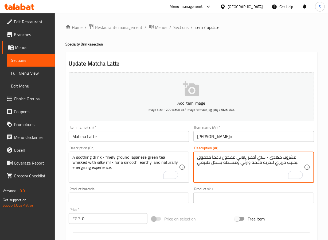
click at [245, 165] on textarea "مشروب مهدئ - شاي أخضر ياباني مطحون ناعماً مخفوق بحليب حريري لتجربة ناعمة وارثي …" at bounding box center [250, 166] width 107 height 25
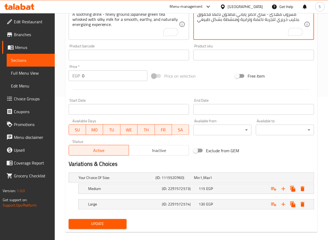
scroll to position [151, 0]
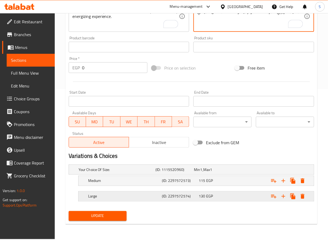
type textarea "مشروب مهدئ - شاي أخضر ياباني مطحون ناعماً مخفوق بحليب حريري لتجربة ناعمة وترابي…"
click at [109, 201] on div "Large (ID: 2297572574) 130 EGP" at bounding box center [197, 196] width 221 height 12
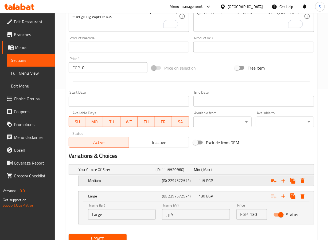
click at [109, 184] on div "Medium" at bounding box center [124, 180] width 74 height 7
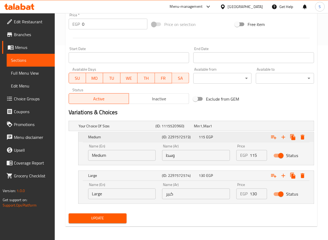
scroll to position [196, 0]
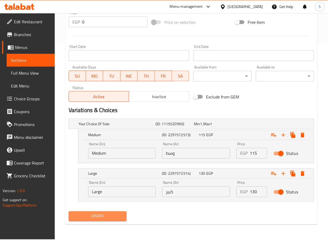
click at [115, 216] on span "Update" at bounding box center [98, 216] width 50 height 7
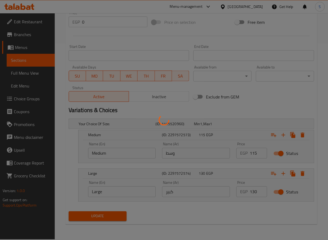
scroll to position [0, 0]
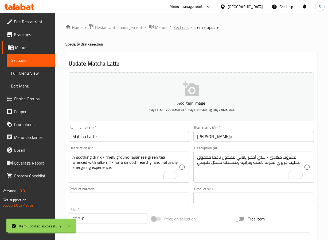
click at [181, 26] on span "Sections" at bounding box center [181, 27] width 15 height 6
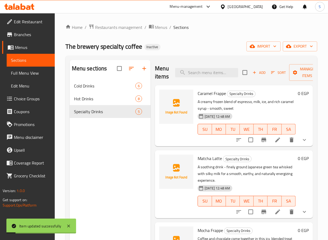
scroll to position [139, 0]
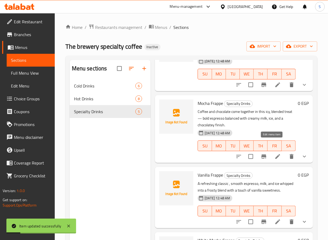
click at [275, 153] on icon at bounding box center [278, 156] width 6 height 6
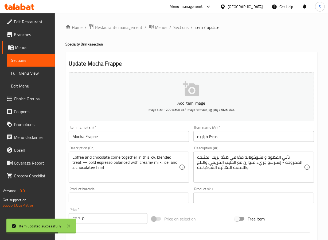
scroll to position [151, 0]
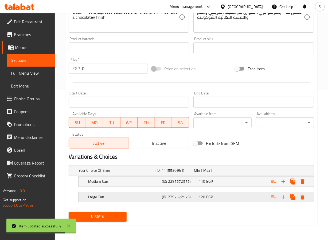
click at [149, 197] on h5 "Large Can" at bounding box center [124, 196] width 72 height 5
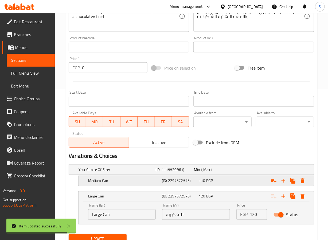
click at [144, 183] on h5 "Medium Can" at bounding box center [124, 180] width 72 height 5
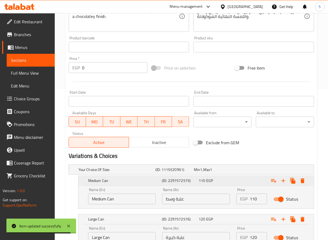
scroll to position [196, 0]
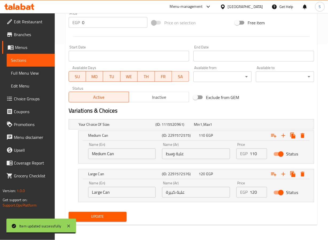
click at [179, 156] on input "علبة وسط" at bounding box center [196, 153] width 68 height 11
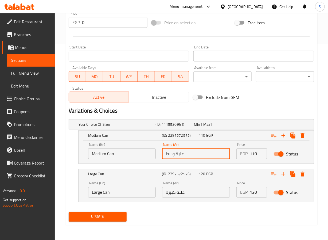
click at [179, 156] on input "علبة وسط" at bounding box center [196, 153] width 68 height 11
type input "كان وسط"
click at [179, 192] on input "علبة كبيرة" at bounding box center [196, 192] width 68 height 11
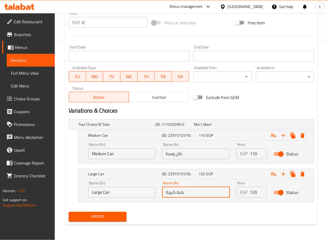
click at [179, 192] on input "علبة كبيرة" at bounding box center [196, 192] width 68 height 11
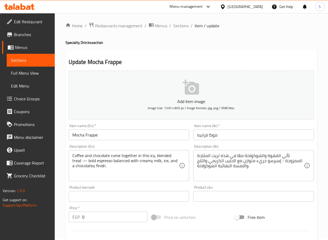
scroll to position [0, 0]
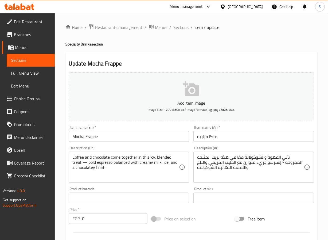
type input "كان كبيرة"
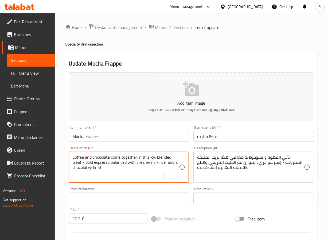
type textarea "Coffee and chocolate come together in this icy, blended treat - bold espresso b…"
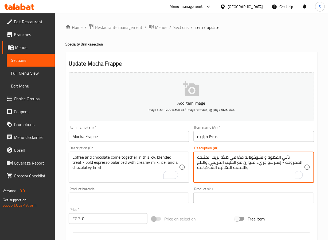
click at [225, 157] on textarea "تأتي القهوة والشوكولاتة معًا في هذه تريت المثلجة الممزوجة - إسبرسو جريء متوازن …" at bounding box center [250, 166] width 107 height 25
click at [228, 157] on textarea "تأتي القهوة والشوكولاتة معًا في تريت المثلجة الممزوجة - إسبرسو جريء متوازن مع ا…" at bounding box center [250, 166] width 107 height 25
click at [260, 166] on textarea "تأتي القهوة والشوكولاتة معًا في هذه التريت مثلجة ممزوجة - إسبرسو جريء متوازن مع…" at bounding box center [250, 166] width 107 height 25
click at [260, 163] on textarea "تأتي القهوة والشوكولاتة معًا في هذه التريت مثلجة ممزوجة - إسبرسو جريء متوازن مع…" at bounding box center [250, 166] width 107 height 25
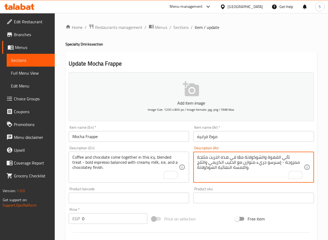
click at [260, 163] on textarea "تأتي القهوة والشوكولاتة معًا في هذه التريت مثلجة ممزوجة - إسبرسو جريء متوازن مع…" at bounding box center [250, 166] width 107 height 25
click at [246, 167] on textarea "تأتي القهوة والشوكولاتة معًا في هذه التريت مثلجة ممزوجة - إسبرسو قوي متوازن مع …" at bounding box center [250, 166] width 107 height 25
type textarea "تأتي القهوة والشوكولاتة معًا في هذه التريت مثلجة ممزوجة - إسبرسو قوي متوازن مع …"
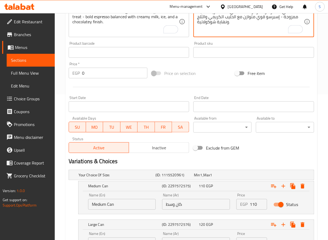
scroll to position [196, 0]
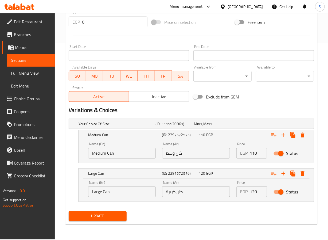
type textarea "تأتي القهوة والشوكولاتة معًا في هذه التريت مثلجة ممزوجة - إسبرسو قوي متوازن مع …"
click at [113, 216] on span "Update" at bounding box center [98, 216] width 50 height 7
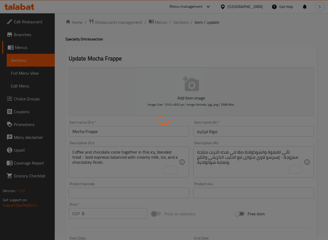
scroll to position [0, 0]
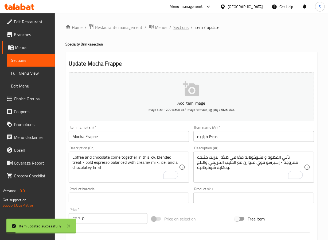
click at [183, 26] on span "Sections" at bounding box center [181, 27] width 15 height 6
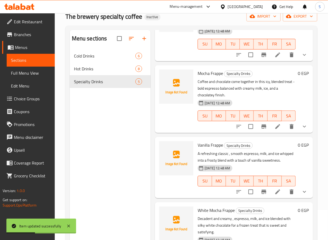
scroll to position [75, 0]
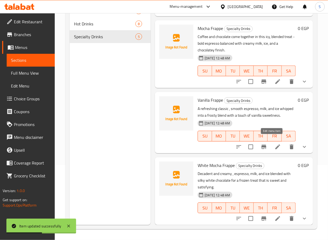
click at [275, 143] on icon at bounding box center [278, 146] width 6 height 6
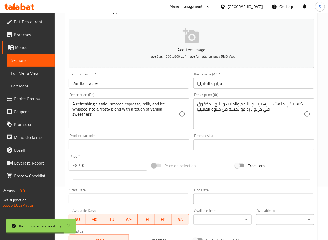
scroll to position [151, 0]
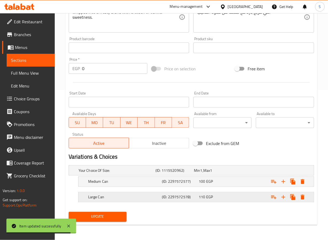
click at [126, 199] on h5 "Large Can" at bounding box center [124, 196] width 72 height 5
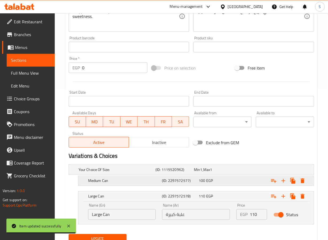
click at [124, 185] on div "Medium Can (ID: 2297572577) 100 EGP" at bounding box center [197, 181] width 221 height 12
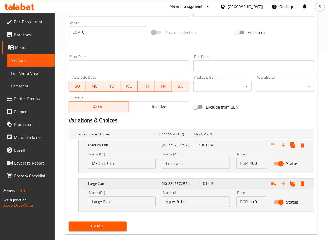
scroll to position [190, 0]
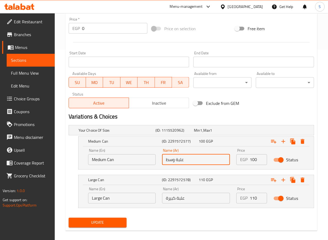
click at [180, 160] on input "علبة وسط" at bounding box center [196, 159] width 68 height 11
type input "كان وسط"
click at [181, 198] on input "علبة كبيرة" at bounding box center [196, 198] width 68 height 11
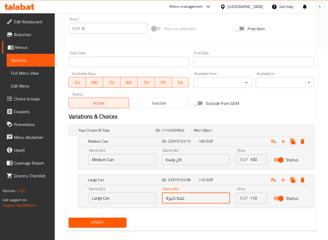
click at [181, 198] on input "علبة كبيرة" at bounding box center [196, 198] width 68 height 11
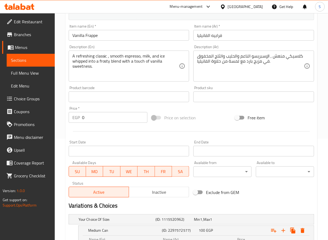
scroll to position [0, 0]
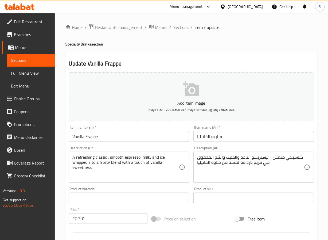
type input "كان كبيرة"
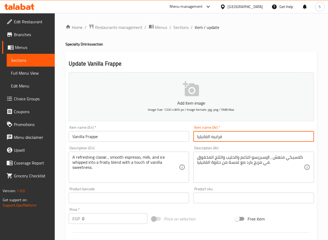
click at [208, 135] on input "فرابيه الفانيليا" at bounding box center [253, 136] width 121 height 11
type input "فرابي[PERSON_NAME]"
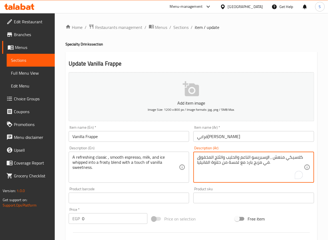
click at [250, 165] on textarea "كلاسيكي منعش , الإسبريسو الناعم والحليب والثلج المخفوق في مزيج بارد مع لمسة من …" at bounding box center [250, 166] width 107 height 25
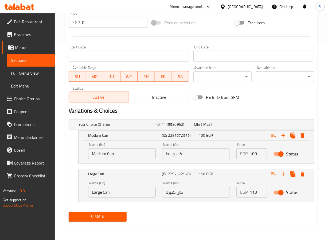
type textarea "كلاسيكي منعش , الإسبريسو الناعم والحليب والثلج المخفوق في مزيج فروستي مع لمسة م…"
click at [110, 218] on span "Update" at bounding box center [98, 216] width 50 height 7
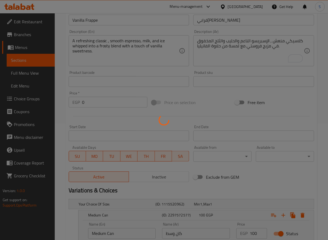
scroll to position [0, 0]
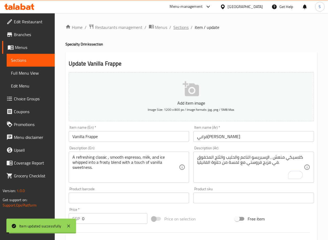
click at [180, 27] on span "Sections" at bounding box center [181, 27] width 15 height 6
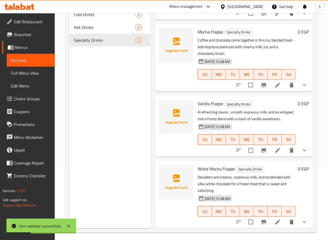
scroll to position [75, 0]
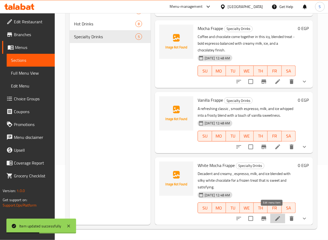
click at [275, 216] on icon at bounding box center [277, 218] width 5 height 5
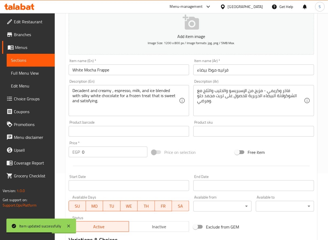
scroll to position [151, 0]
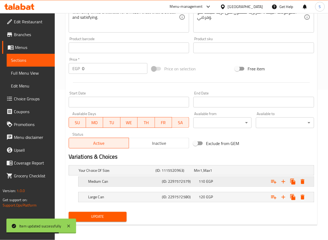
drag, startPoint x: 130, startPoint y: 197, endPoint x: 130, endPoint y: 183, distance: 14.4
click at [130, 197] on h5 "Large Can" at bounding box center [124, 196] width 72 height 5
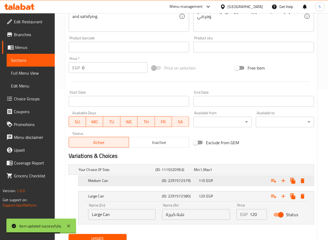
click at [130, 183] on h5 "Medium Can" at bounding box center [124, 180] width 72 height 5
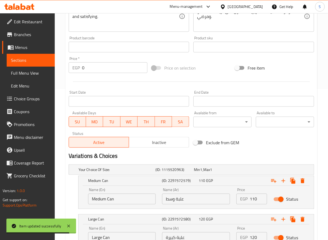
click at [179, 200] on input "علبة وسط" at bounding box center [196, 198] width 68 height 11
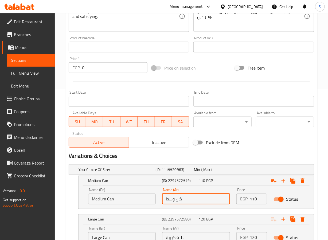
scroll to position [196, 0]
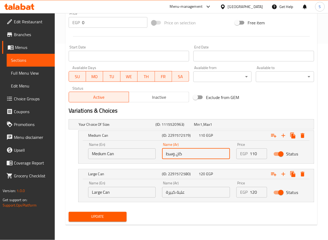
type input "كان وسط"
click at [184, 192] on input "علبة كبيرة" at bounding box center [196, 192] width 68 height 11
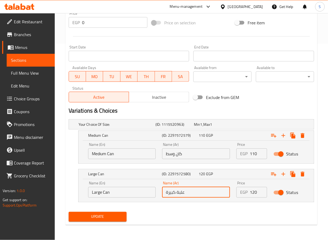
click at [184, 192] on input "علبة كبيرة" at bounding box center [196, 192] width 68 height 11
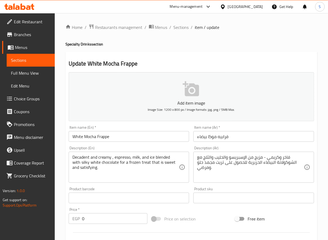
type input "كان كبيرة"
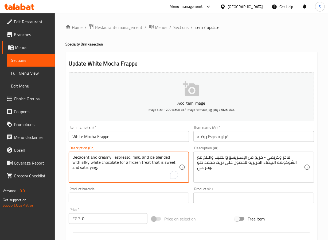
click at [81, 156] on textarea "Decadent and creamy , espresso, milk, and ice blended with silky white chocolat…" at bounding box center [125, 166] width 107 height 25
click at [181, 162] on div "Creamy, espresso, milk, and ice blended with silky white chocolate for a frozen…" at bounding box center [129, 166] width 121 height 31
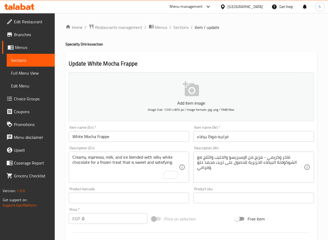
click at [181, 162] on div "Creamy, espresso, milk, and ice blended with silky white chocolate for a frozen…" at bounding box center [129, 166] width 121 height 31
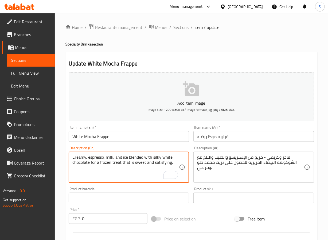
click at [176, 162] on textarea "Creamy, espresso, milk, and ice blended with silky white chocolate for a frozen…" at bounding box center [125, 166] width 107 height 25
type textarea "Creamy, espresso, milk, and ice blended with silky white chocolate for a frozen…"
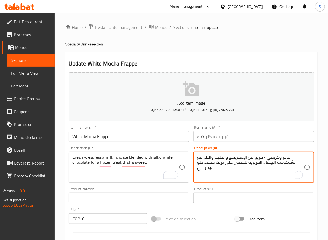
click at [286, 159] on textarea "فاخر وكريمي - مزيج من الإسبريسو والحليب والثلج مع الشوكولاتة البيضاء الحريرية ل…" at bounding box center [250, 166] width 107 height 25
click at [277, 159] on textarea "كريمي - مزيج من الإسبريسو والحليب والثلج مع الشوكولاتة البيضاء الحريرية للحصول …" at bounding box center [250, 166] width 107 height 25
click at [277, 159] on textarea "كريمي - الإسبريسو والحليب lوالثلج مع الشوكولاتة البيضاء الحريرية للحصول على تري…" at bounding box center [250, 166] width 107 height 25
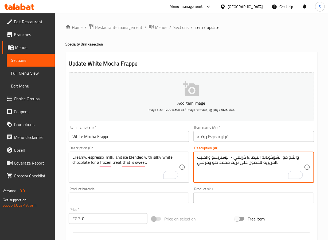
click at [277, 159] on textarea "كريمي - الإسبريسو والحليب lوالثلج مع الشوكولاتة البيضاء الحريرية للحصول على تري…" at bounding box center [250, 166] width 107 height 25
click at [252, 158] on textarea "كريمي - الإسبريسو والحليب lوالثلج مع الشوكولاتة البيضاء الحريرية للحصول على تري…" at bounding box center [250, 166] width 107 height 25
click at [242, 162] on textarea "كريمي - الإسبريسو والحليب والثلج ممزوجين مع الشوكولاتة البيضاء الحريرية لتريت م…" at bounding box center [250, 166] width 107 height 25
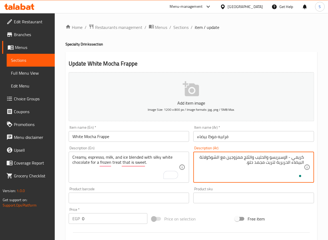
type textarea "كريمي - الإسبريسو والحليب والثلج ممزوجين مع الشوكولاتة البيضاء الحريرية لتريت م…"
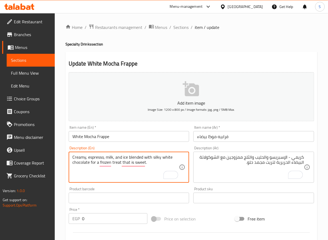
scroll to position [196, 0]
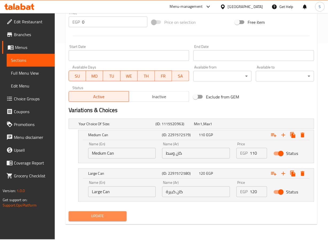
click at [91, 217] on span "Update" at bounding box center [98, 216] width 50 height 7
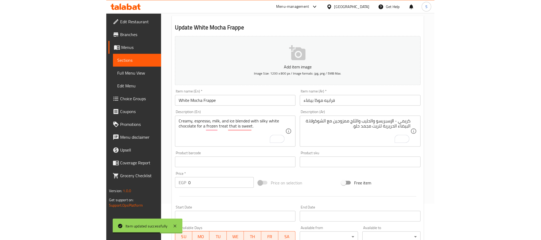
scroll to position [0, 0]
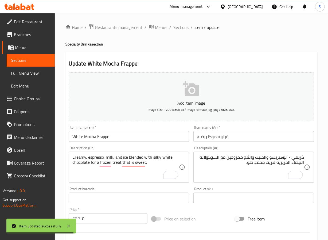
drag, startPoint x: 182, startPoint y: 27, endPoint x: 198, endPoint y: 54, distance: 31.2
click at [182, 27] on span "Sections" at bounding box center [181, 27] width 15 height 6
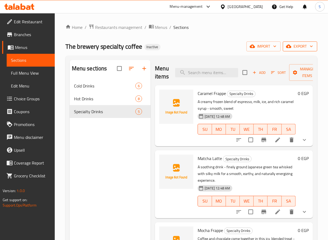
click at [301, 51] on button "export" at bounding box center [300, 46] width 34 height 10
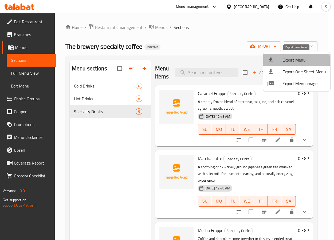
click at [279, 61] on div at bounding box center [275, 60] width 15 height 6
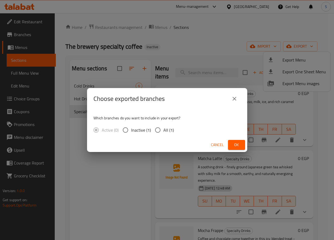
click at [155, 128] on input "All (1)" at bounding box center [157, 129] width 11 height 11
radio input "true"
click at [236, 145] on span "Ok" at bounding box center [236, 144] width 9 height 7
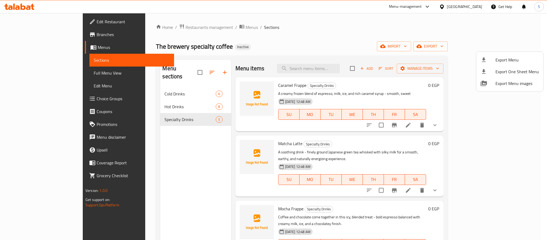
click at [328, 72] on div at bounding box center [273, 120] width 547 height 240
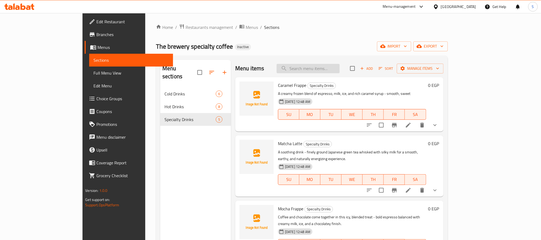
click at [328, 69] on input "search" at bounding box center [308, 68] width 63 height 9
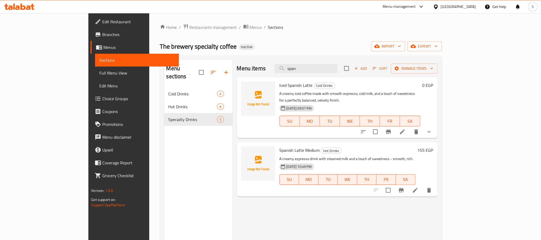
type input "span"
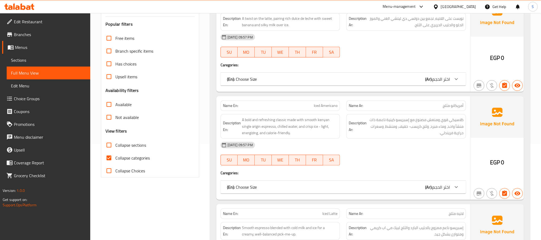
scroll to position [111, 0]
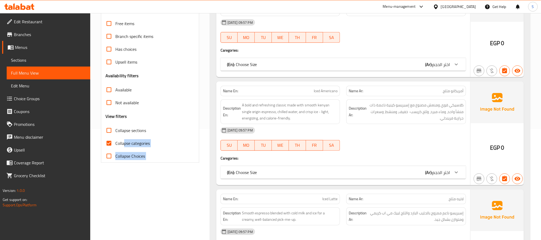
drag, startPoint x: 383, startPoint y: 63, endPoint x: 123, endPoint y: 145, distance: 271.9
click at [189, 131] on div "Collapse sections" at bounding box center [150, 130] width 89 height 13
drag, startPoint x: 110, startPoint y: 141, endPoint x: 314, endPoint y: 74, distance: 214.4
click at [110, 141] on input "Collapse categories" at bounding box center [109, 143] width 13 height 13
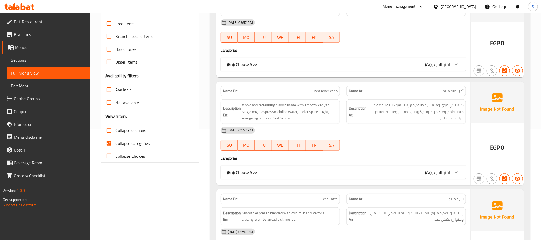
checkbox input "false"
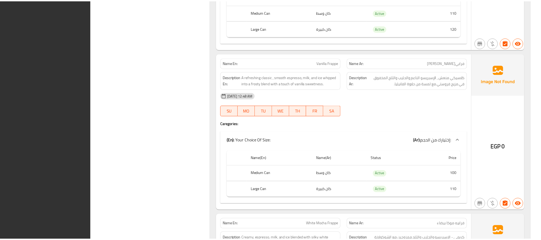
scroll to position [2958, 0]
